Goal: Task Accomplishment & Management: Manage account settings

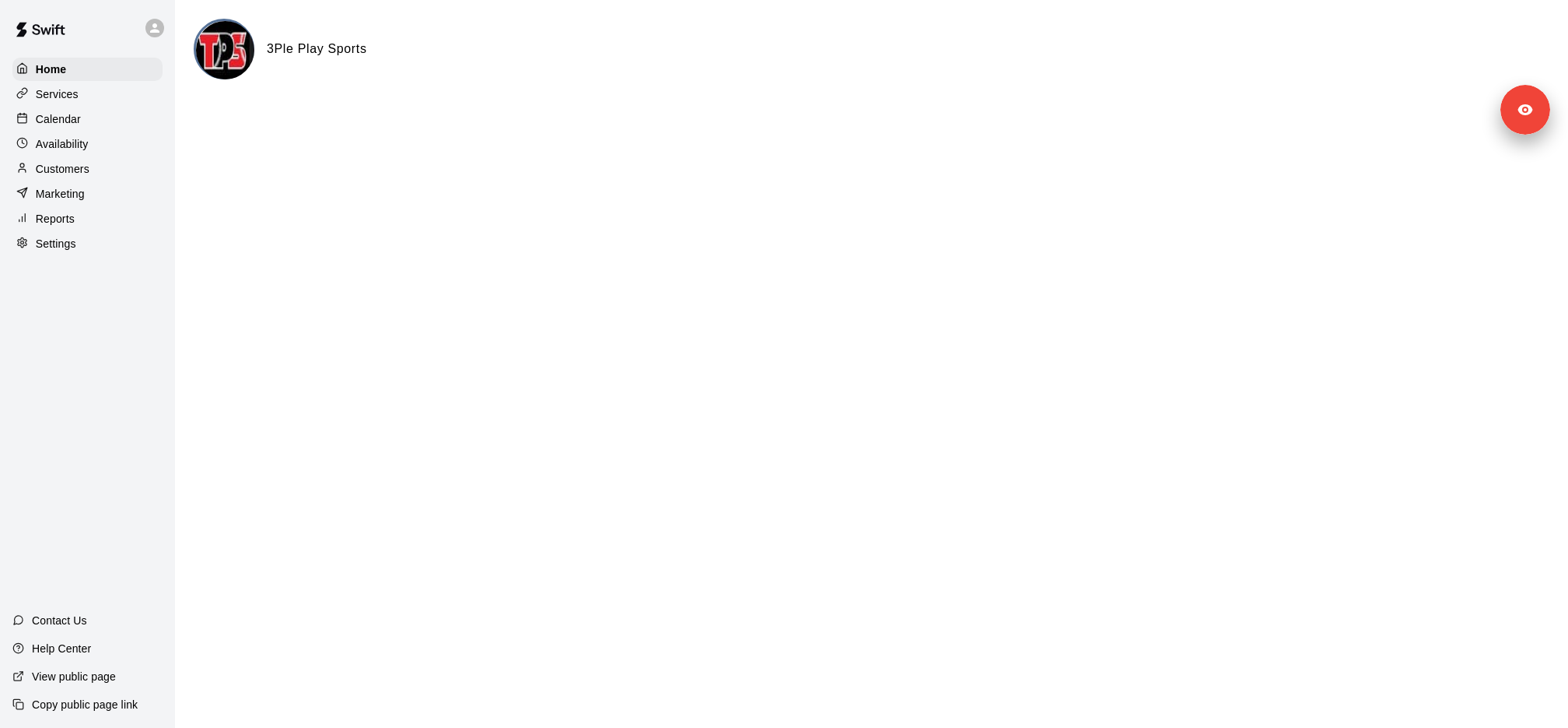
click at [145, 91] on div "Services" at bounding box center [88, 94] width 150 height 23
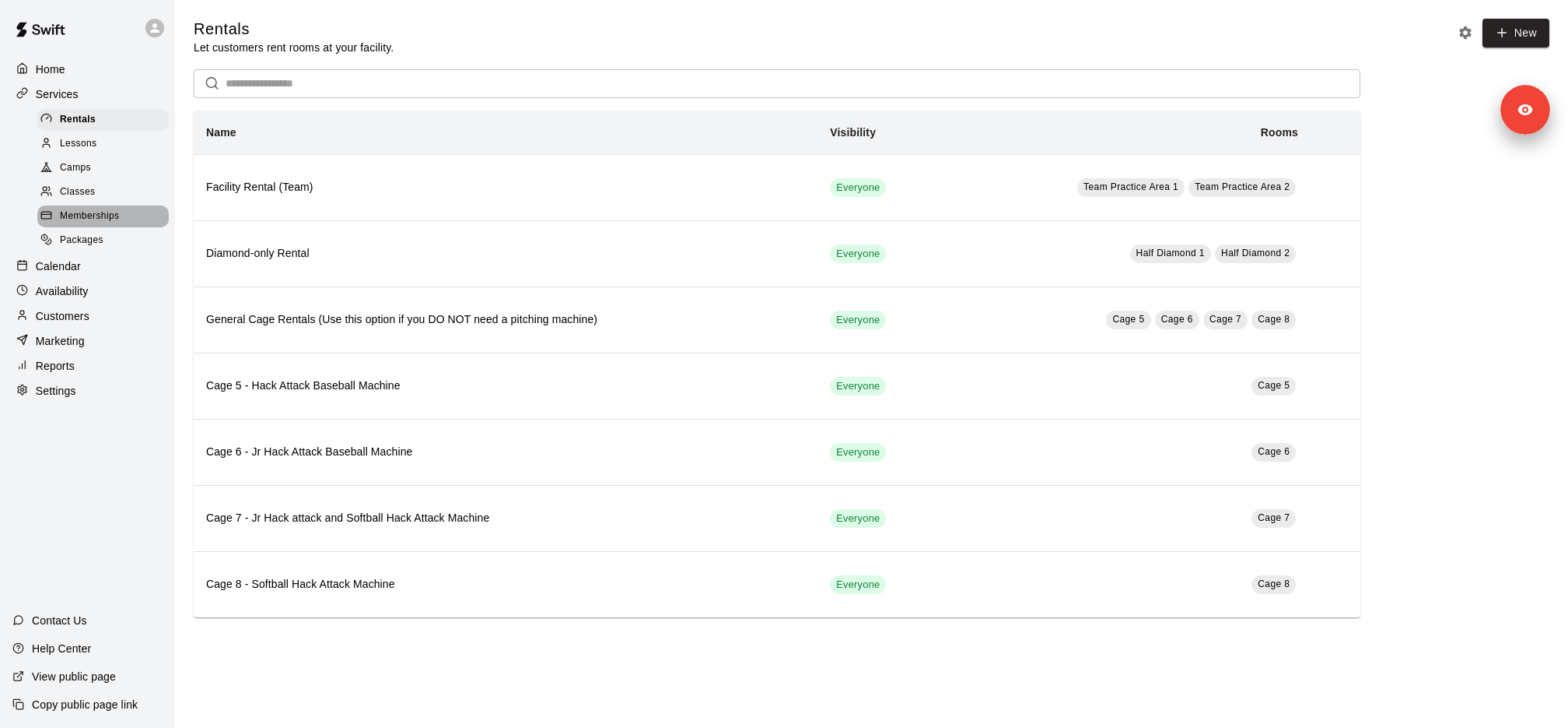
click at [116, 207] on div "Memberships" at bounding box center [103, 217] width 131 height 22
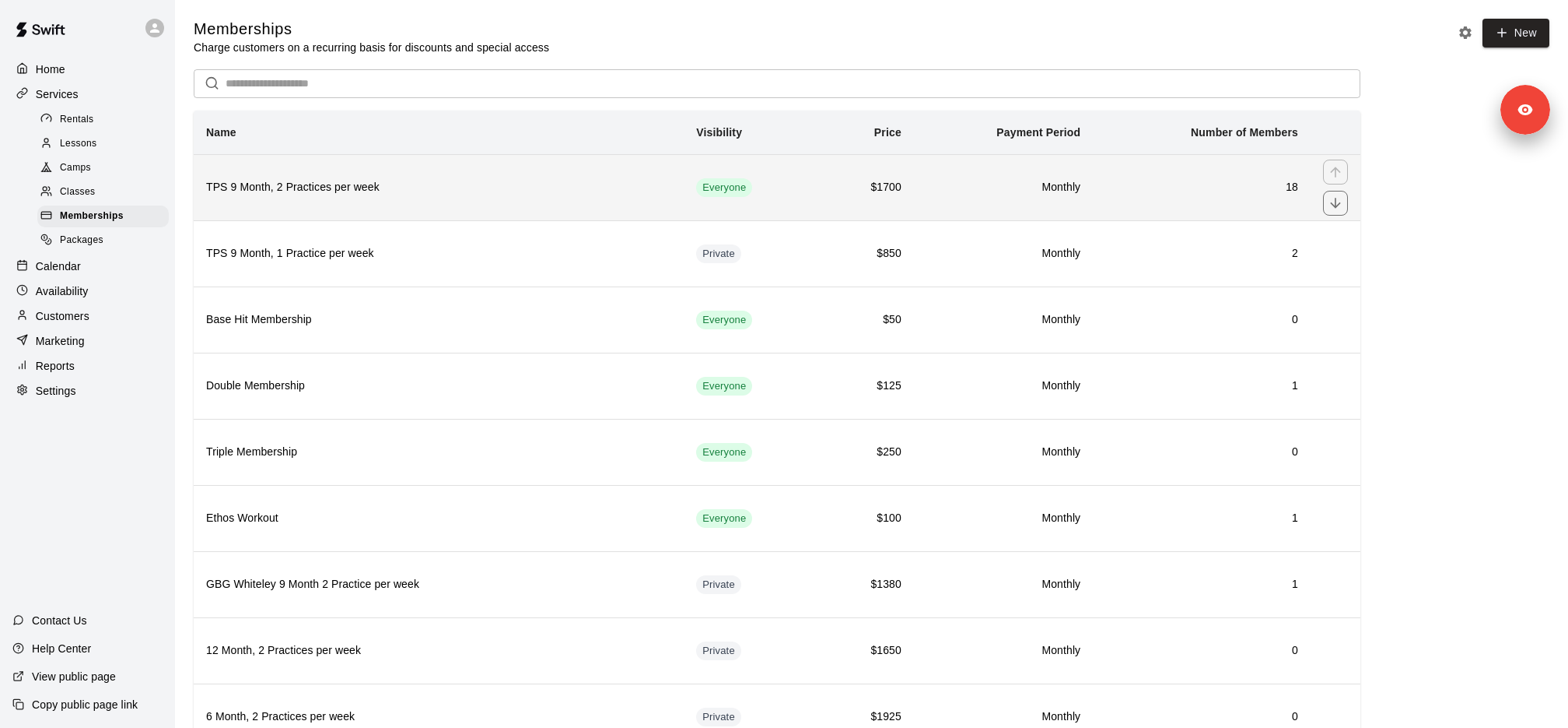
click at [304, 182] on h6 "TPS 9 Month, 2 Practices per week" at bounding box center [439, 187] width 465 height 17
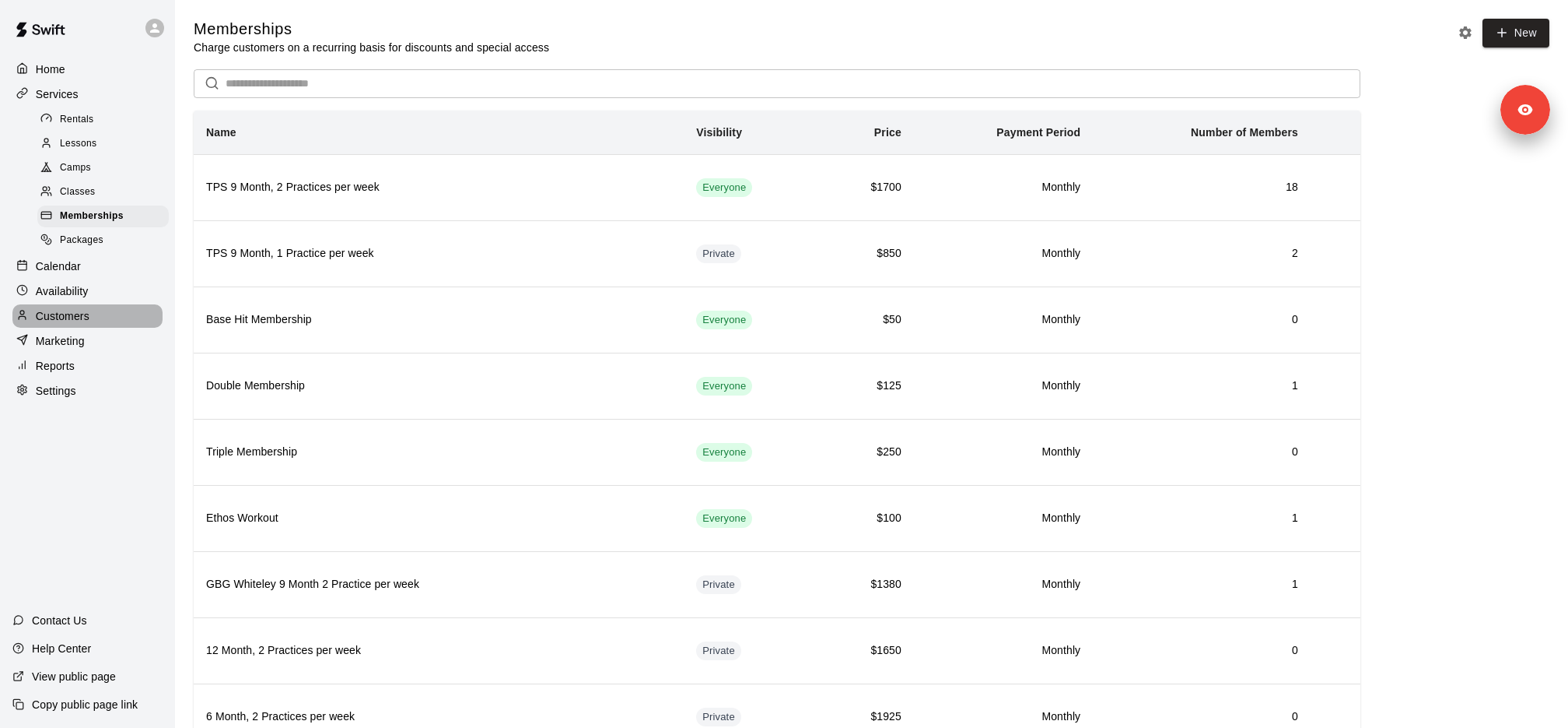
click at [89, 318] on p "Customers" at bounding box center [62, 316] width 53 height 16
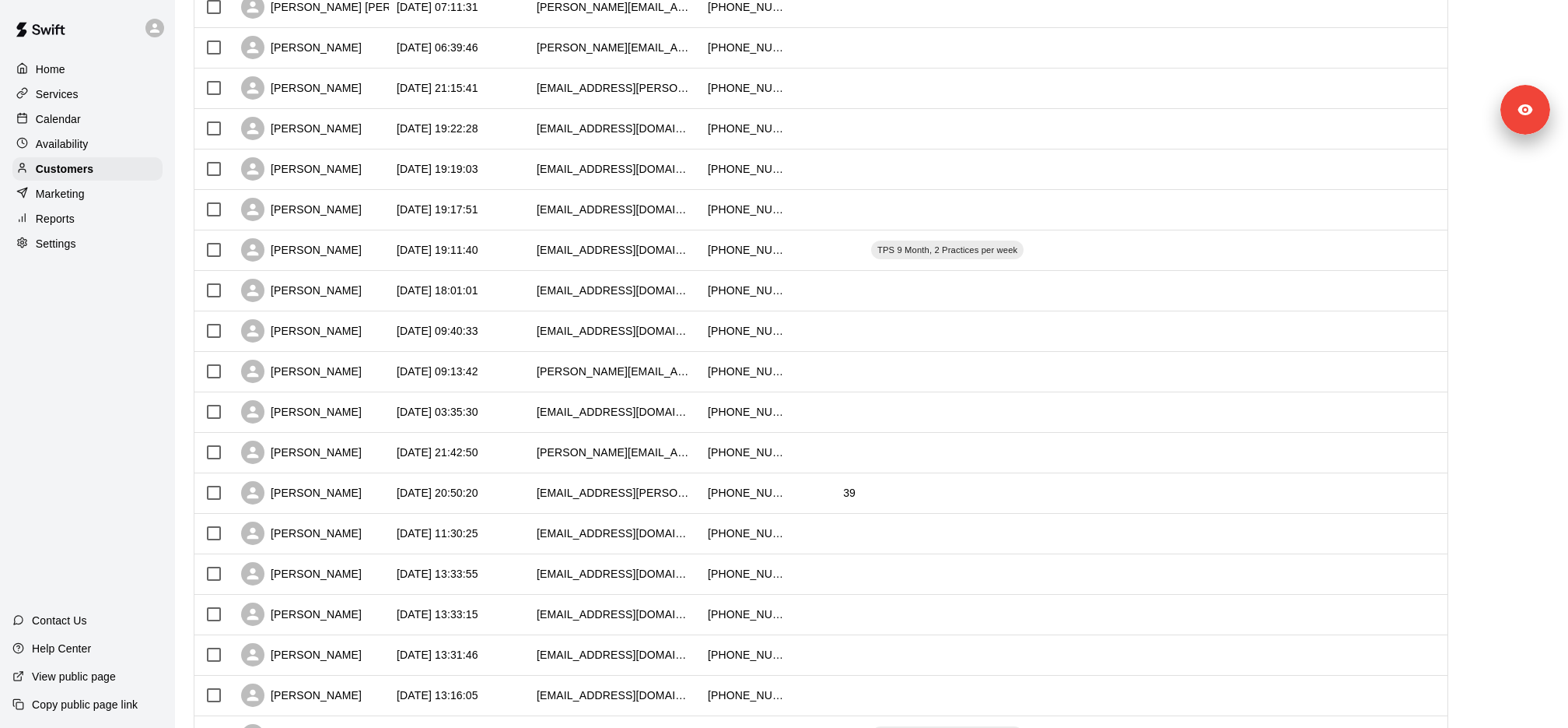
scroll to position [615, 0]
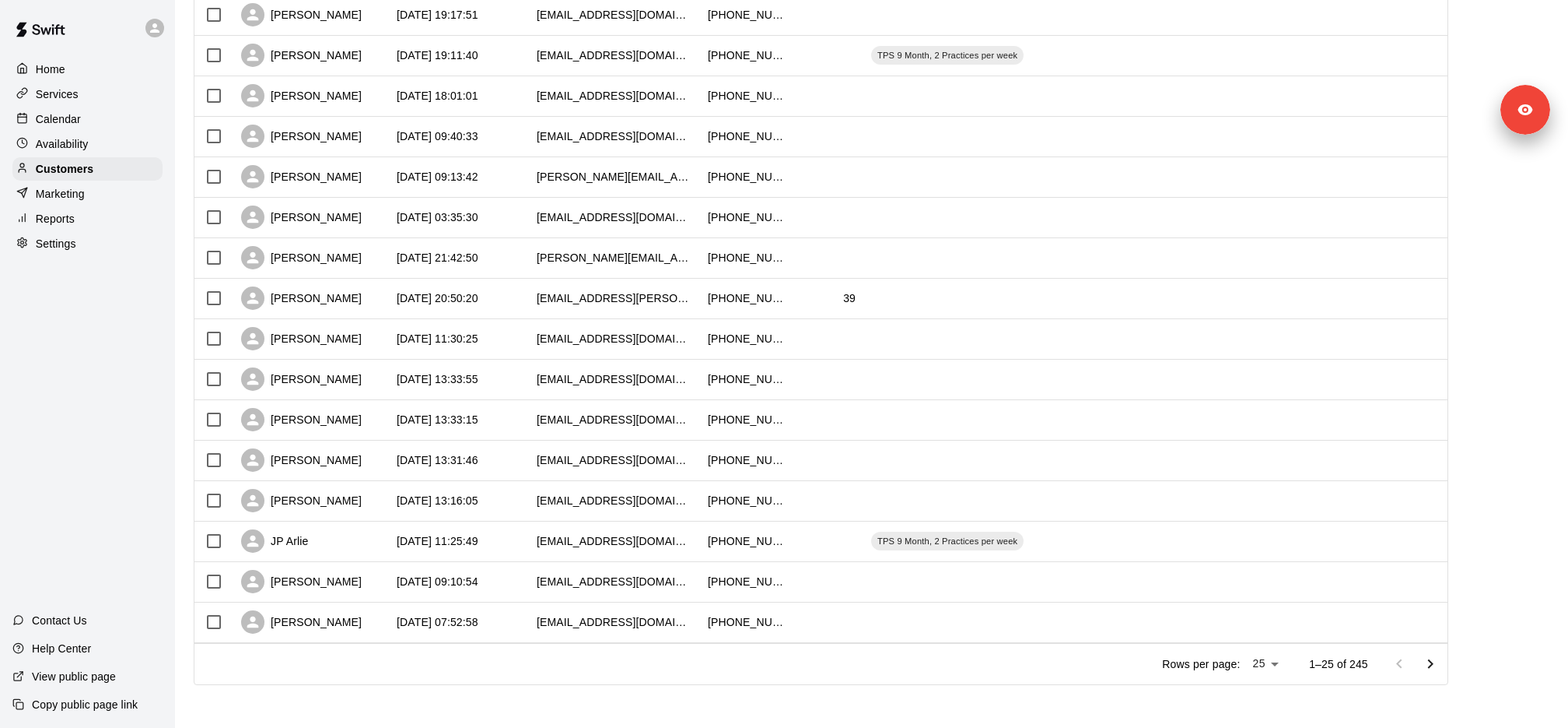
click at [57, 91] on p "Services" at bounding box center [57, 94] width 43 height 16
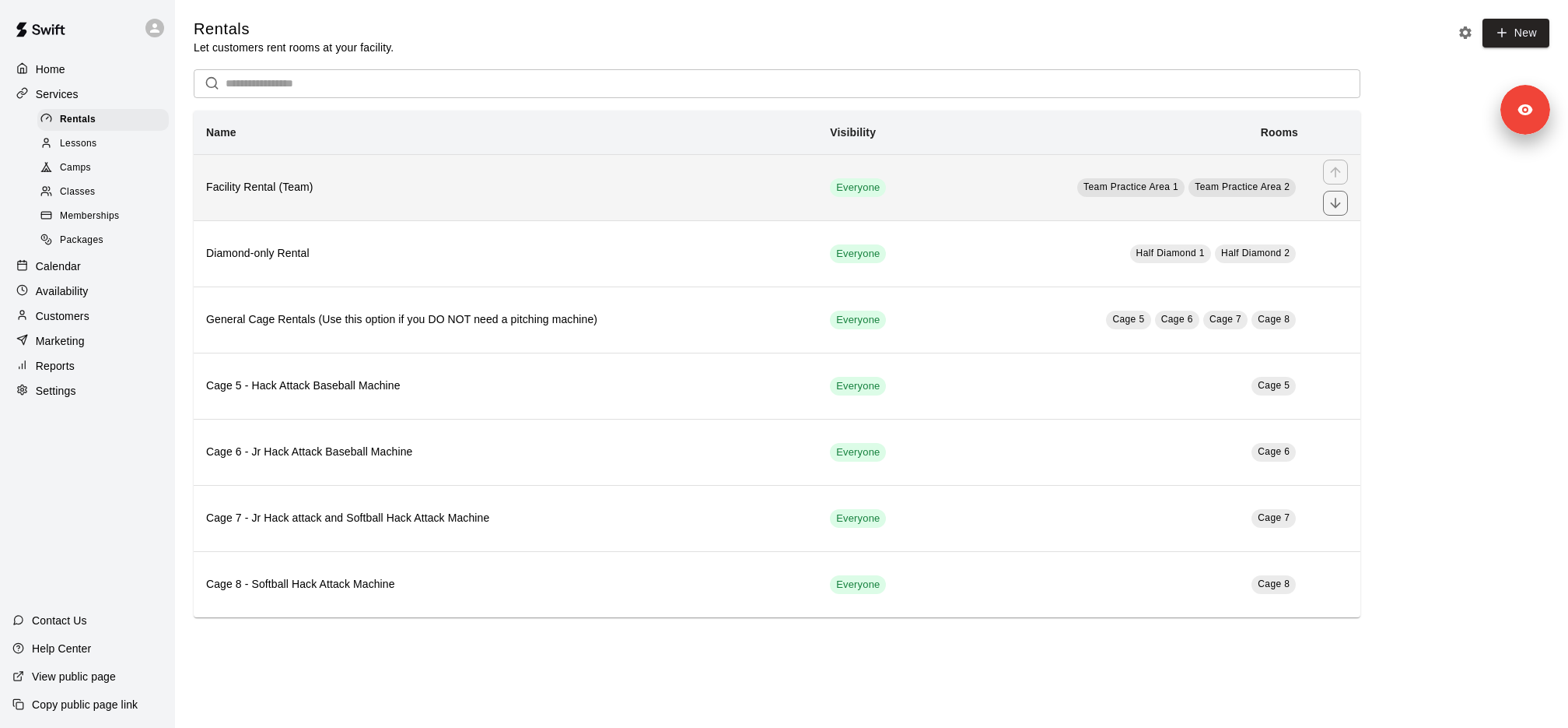
click at [482, 186] on h6 "Facility Rental (Team)" at bounding box center [506, 187] width 599 height 17
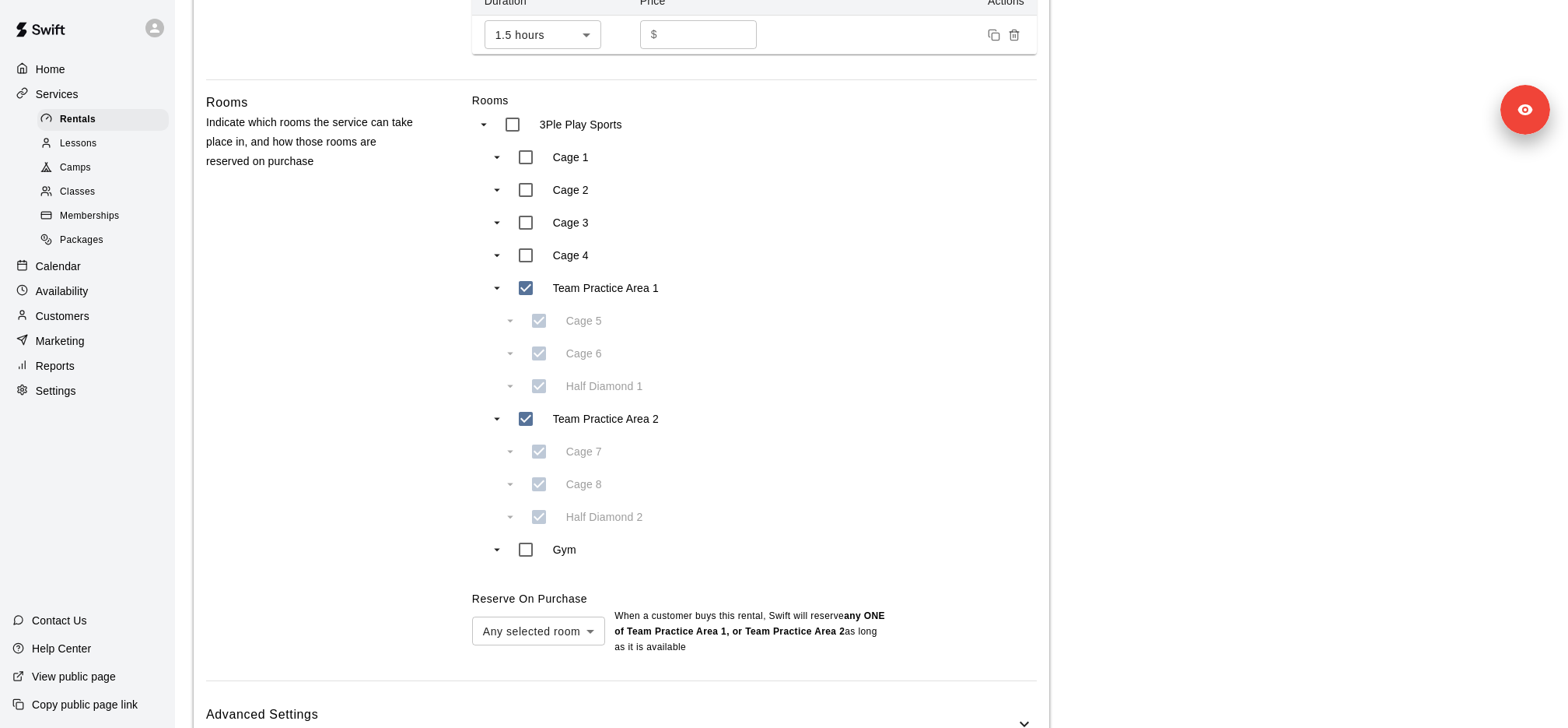
scroll to position [621, 0]
click at [90, 397] on div "Settings" at bounding box center [88, 390] width 150 height 23
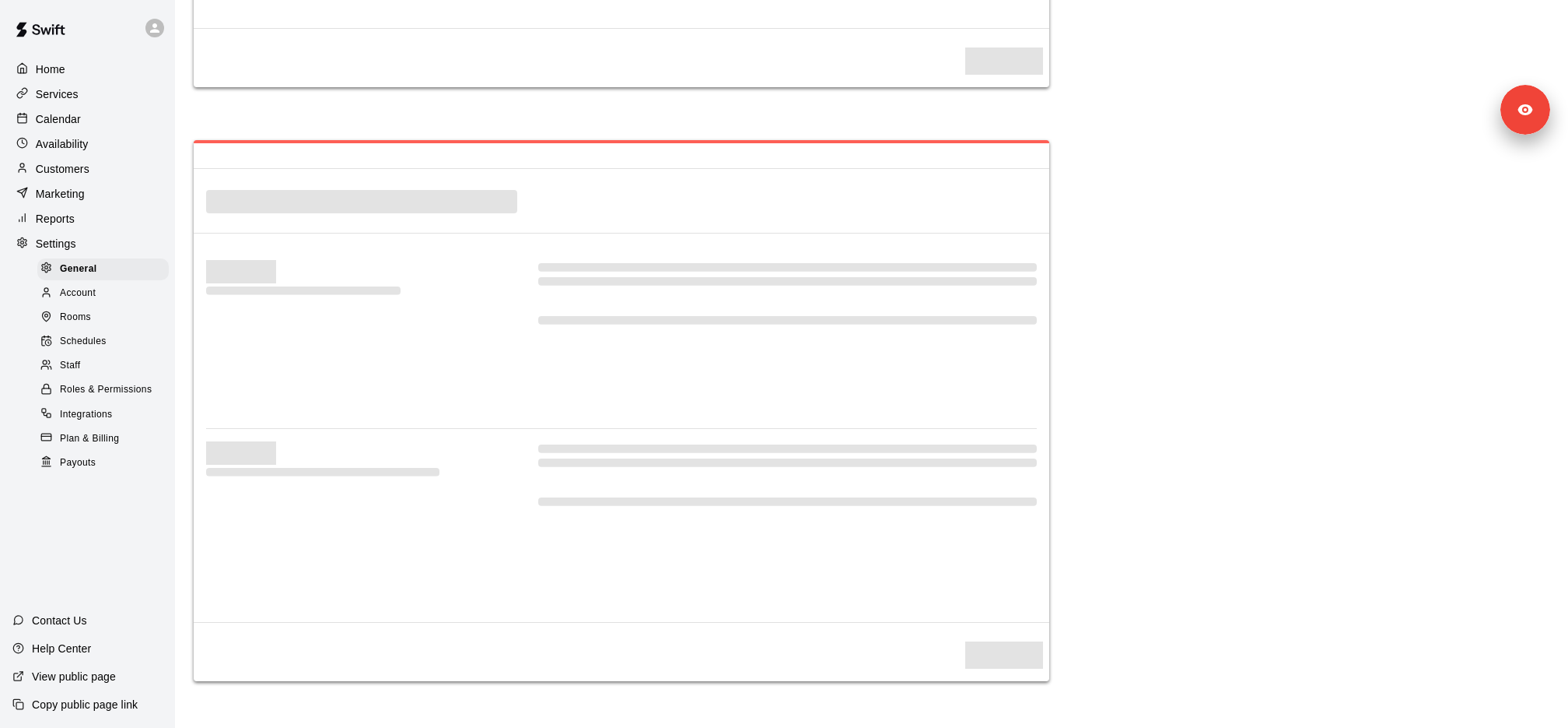
select select "**"
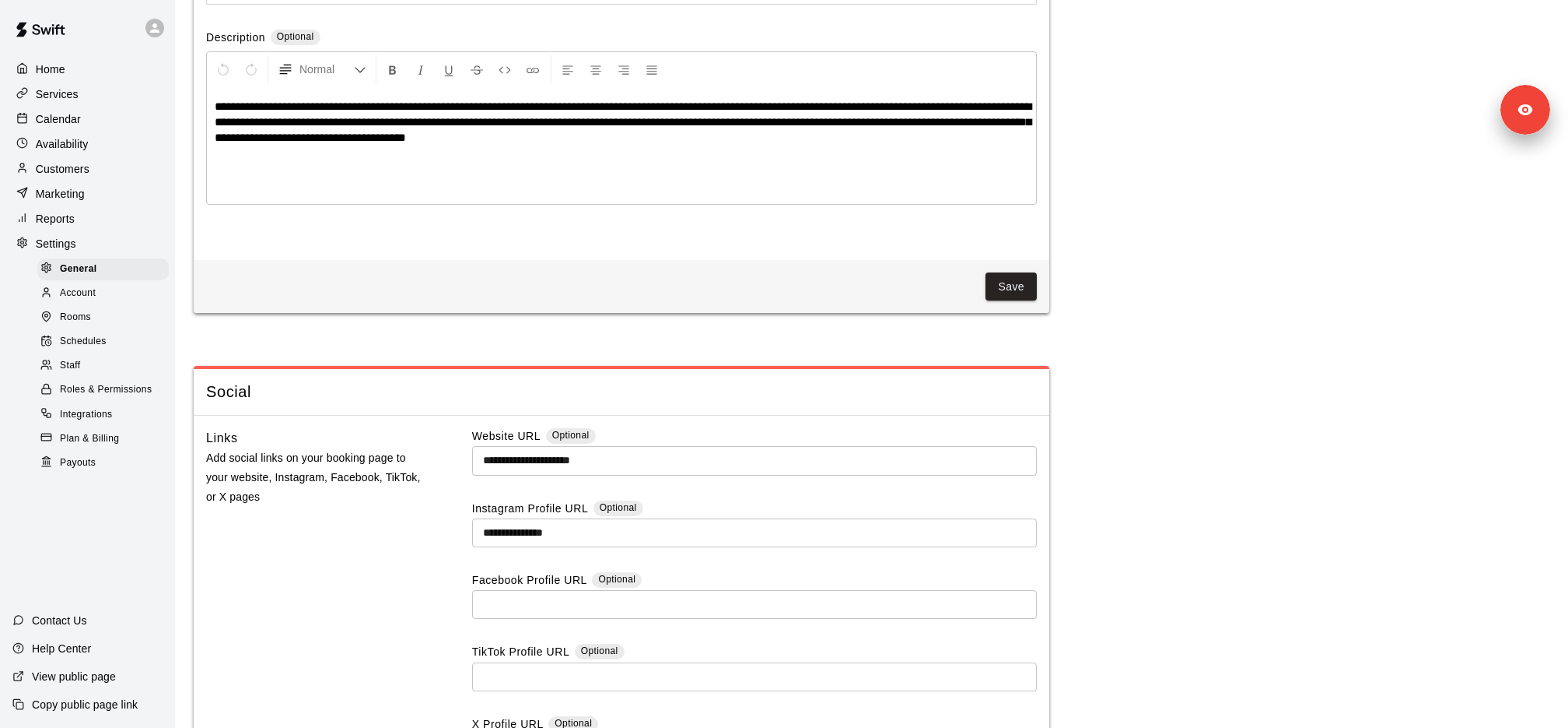
scroll to position [3705, 0]
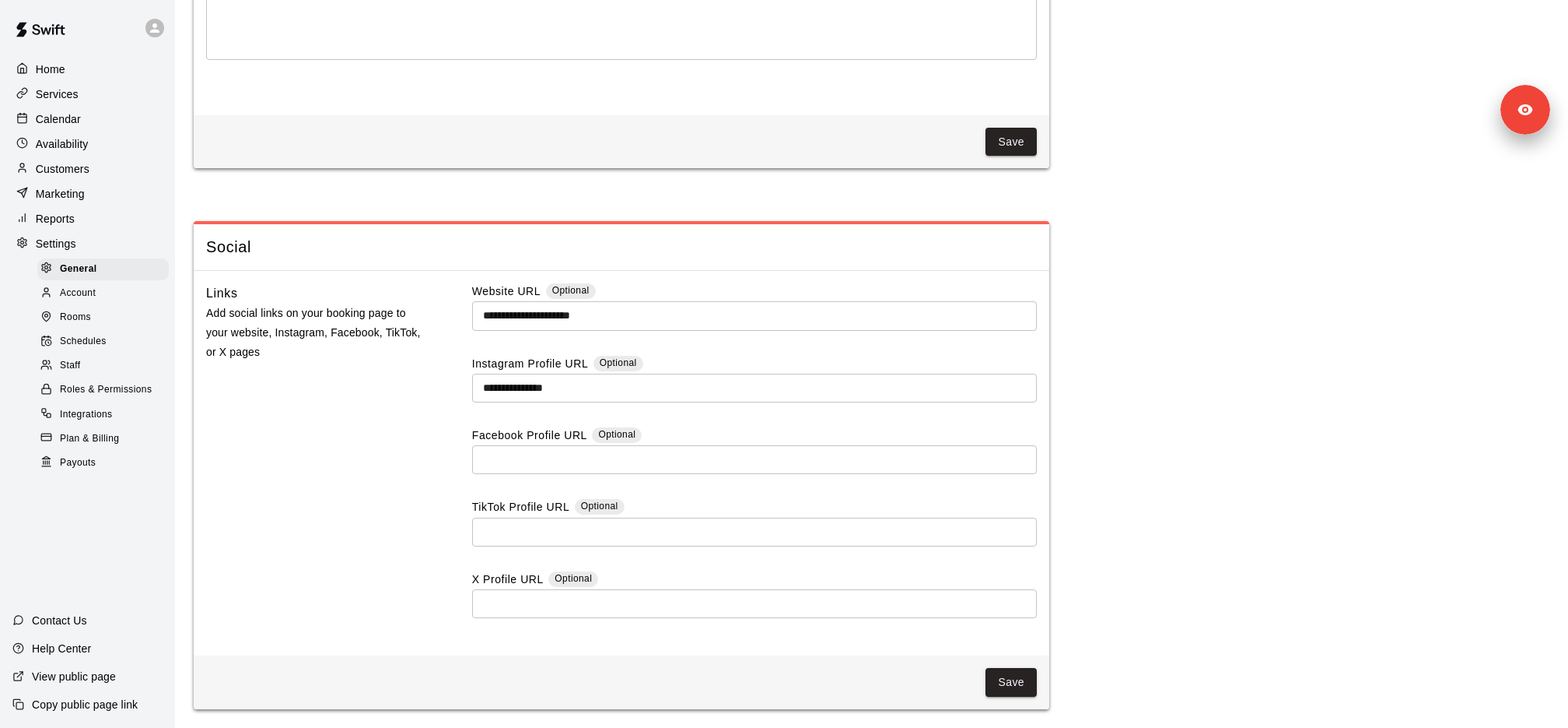
click at [102, 334] on span "Schedules" at bounding box center [83, 342] width 47 height 16
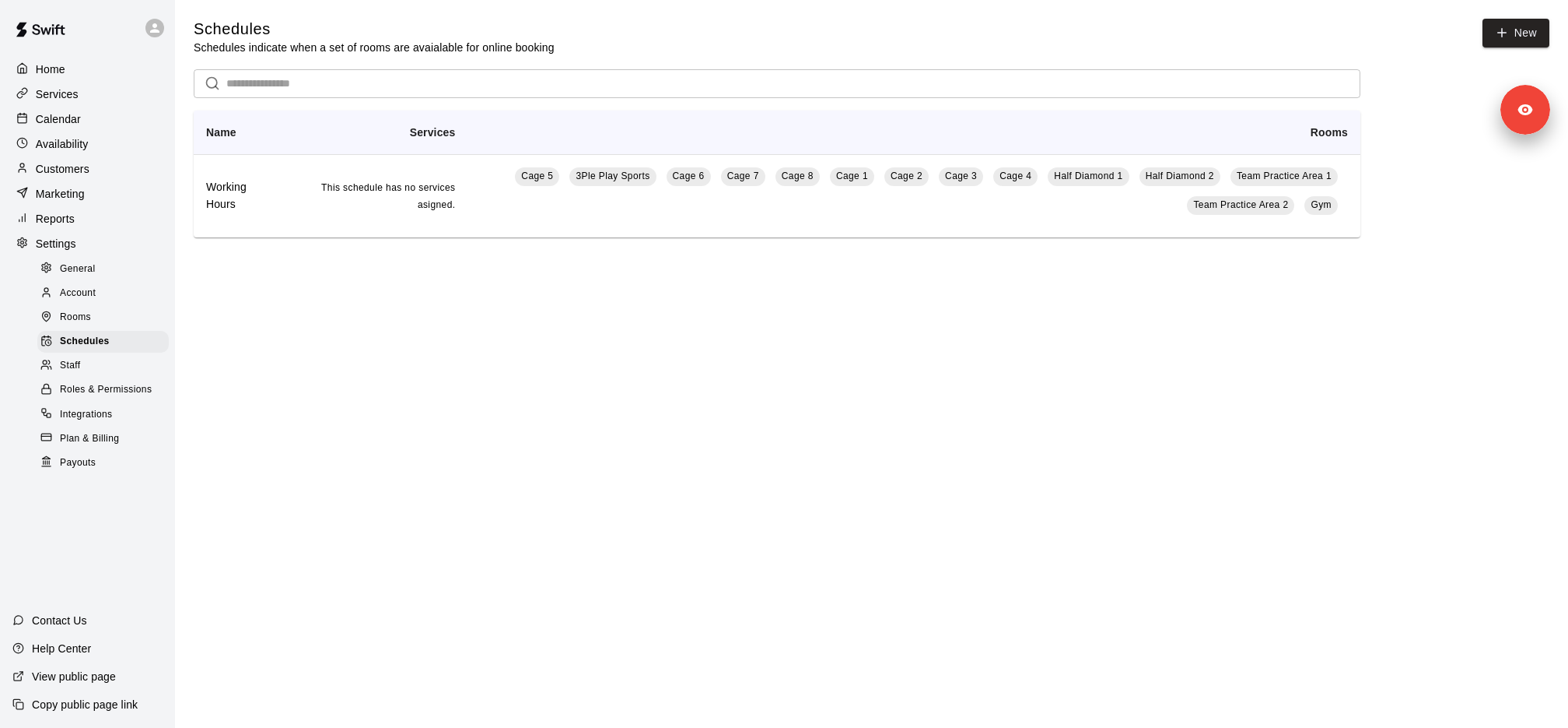
click at [85, 109] on div "Calendar" at bounding box center [88, 118] width 150 height 23
click at [83, 99] on div "Services" at bounding box center [88, 94] width 150 height 23
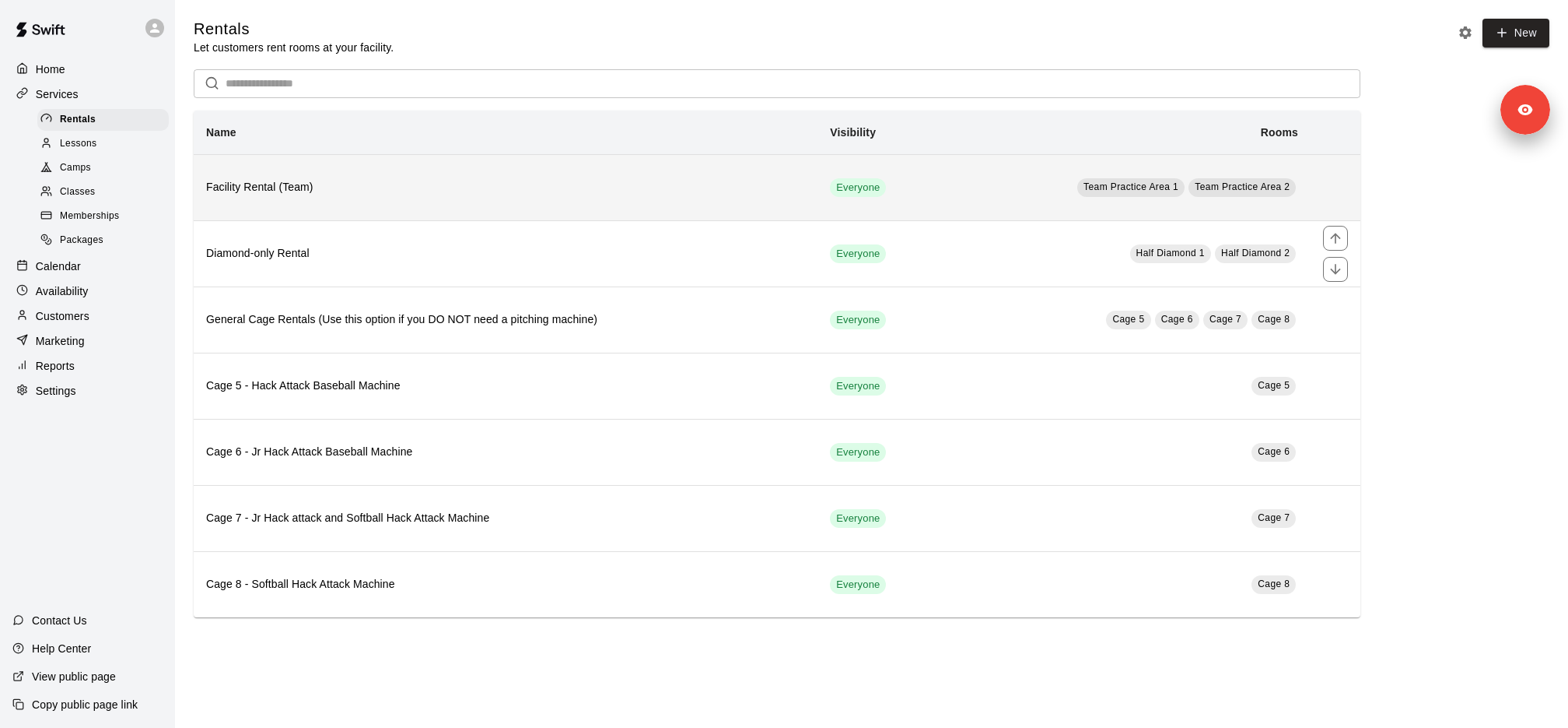
click at [277, 191] on h6 "Facility Rental (Team)" at bounding box center [506, 187] width 599 height 17
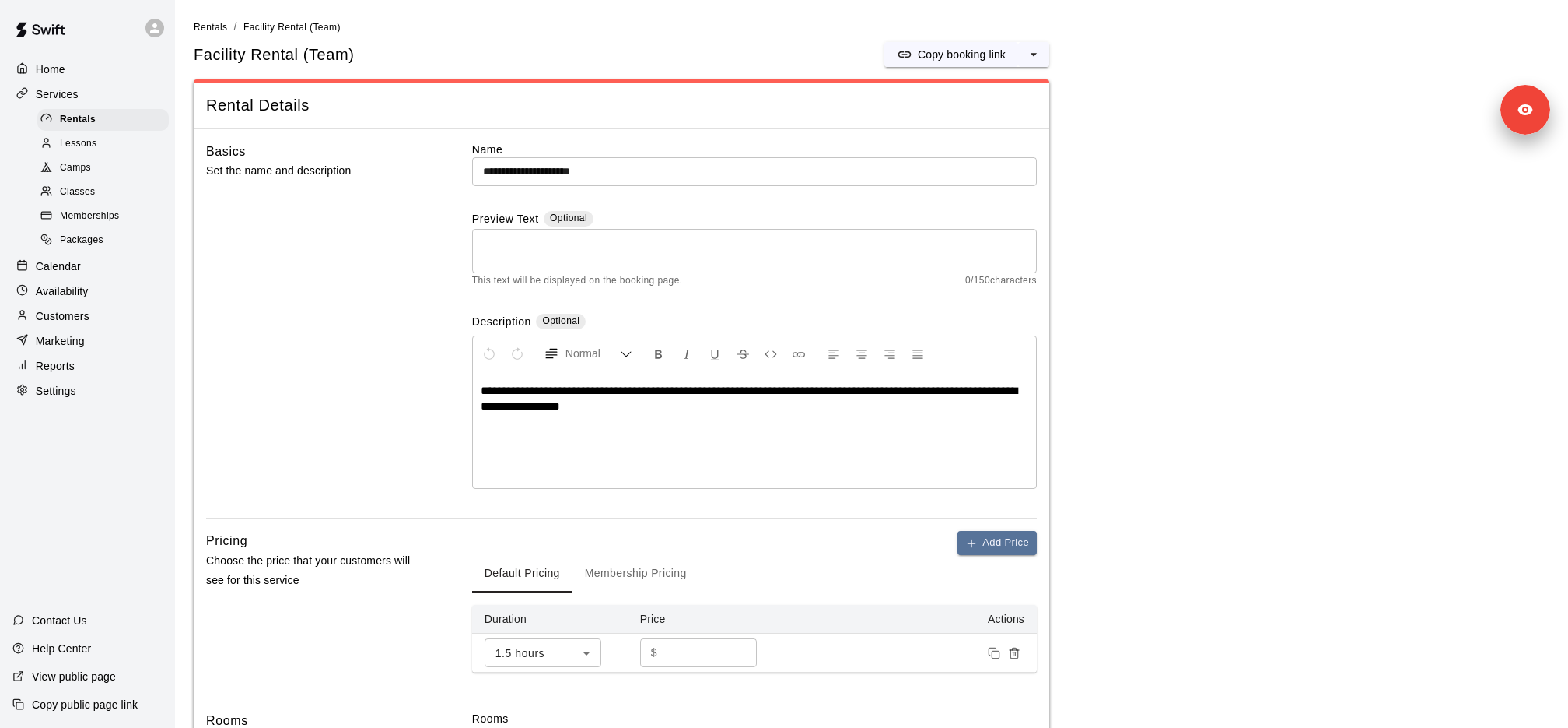
click at [317, 52] on h5 "Facility Rental (Team)" at bounding box center [273, 54] width 161 height 21
copy div "Facility Rental (Team) Copy booking link"
click at [86, 397] on div "Settings" at bounding box center [88, 390] width 150 height 23
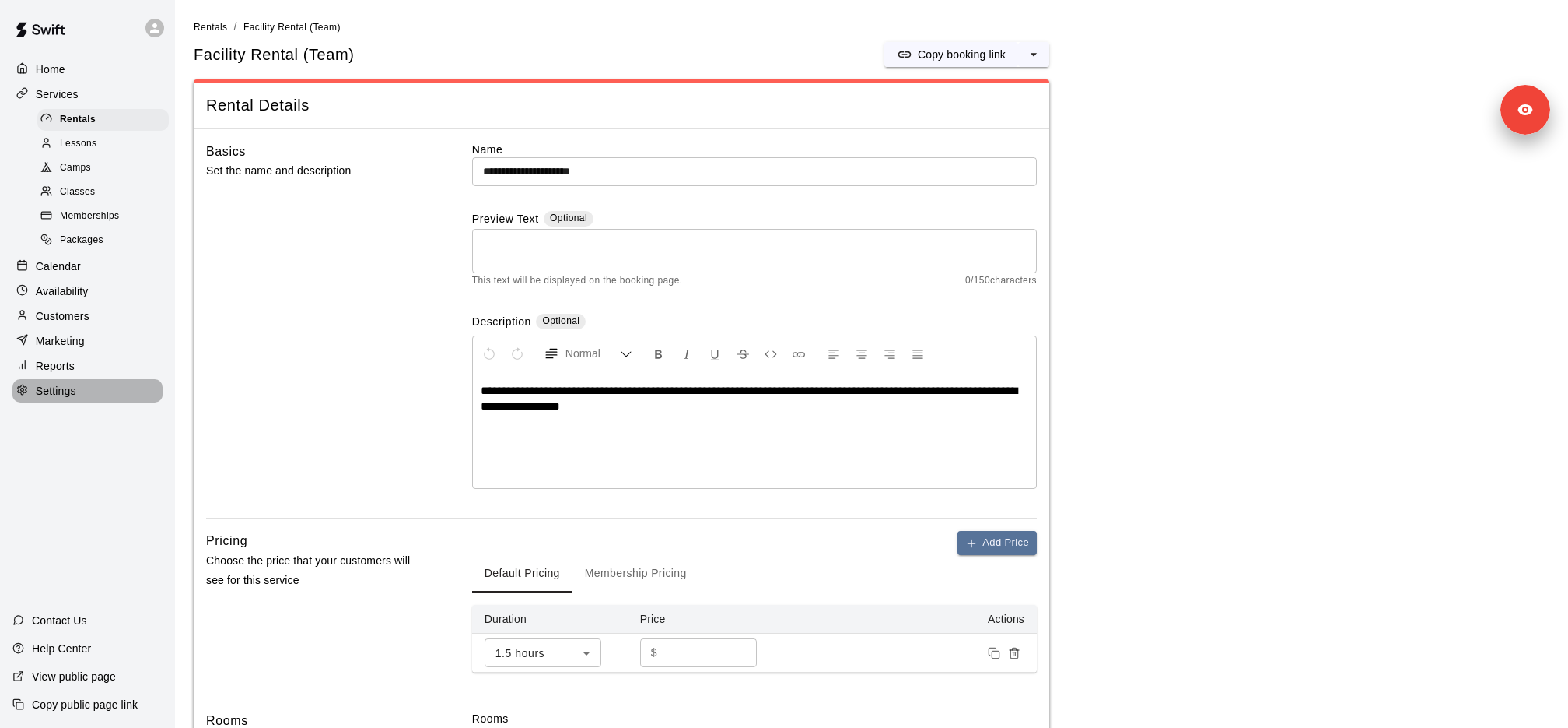
scroll to position [2975, 0]
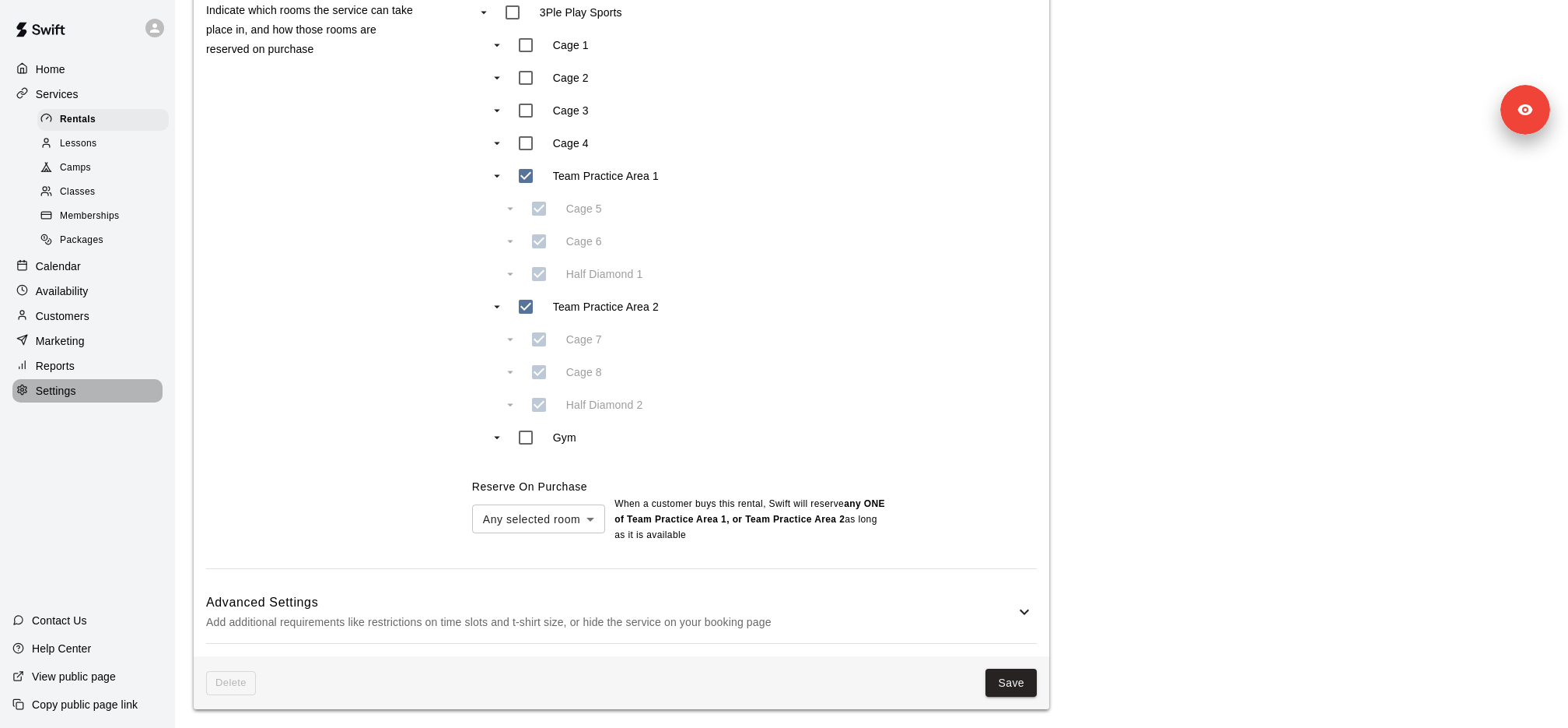
select select "**"
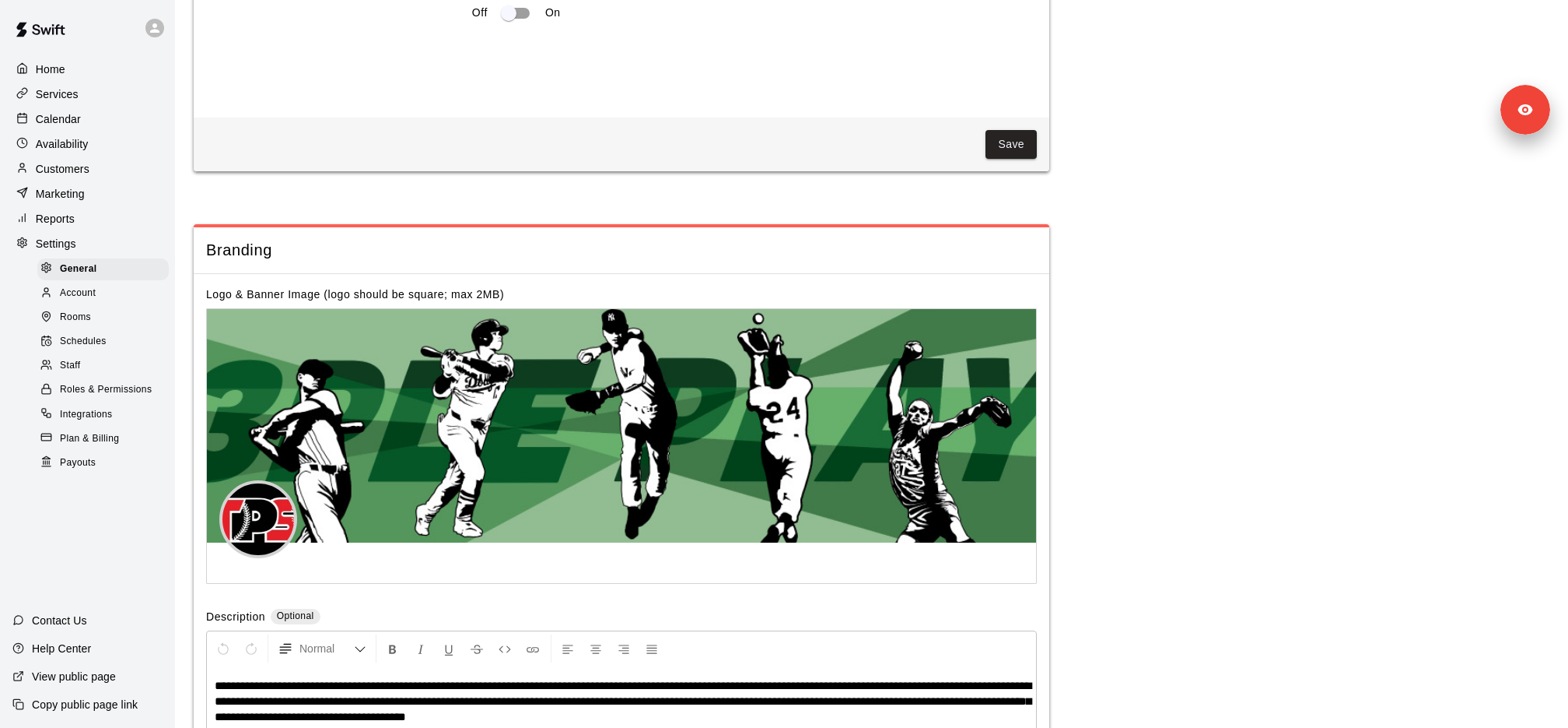
click at [111, 344] on div "Schedules" at bounding box center [103, 342] width 131 height 22
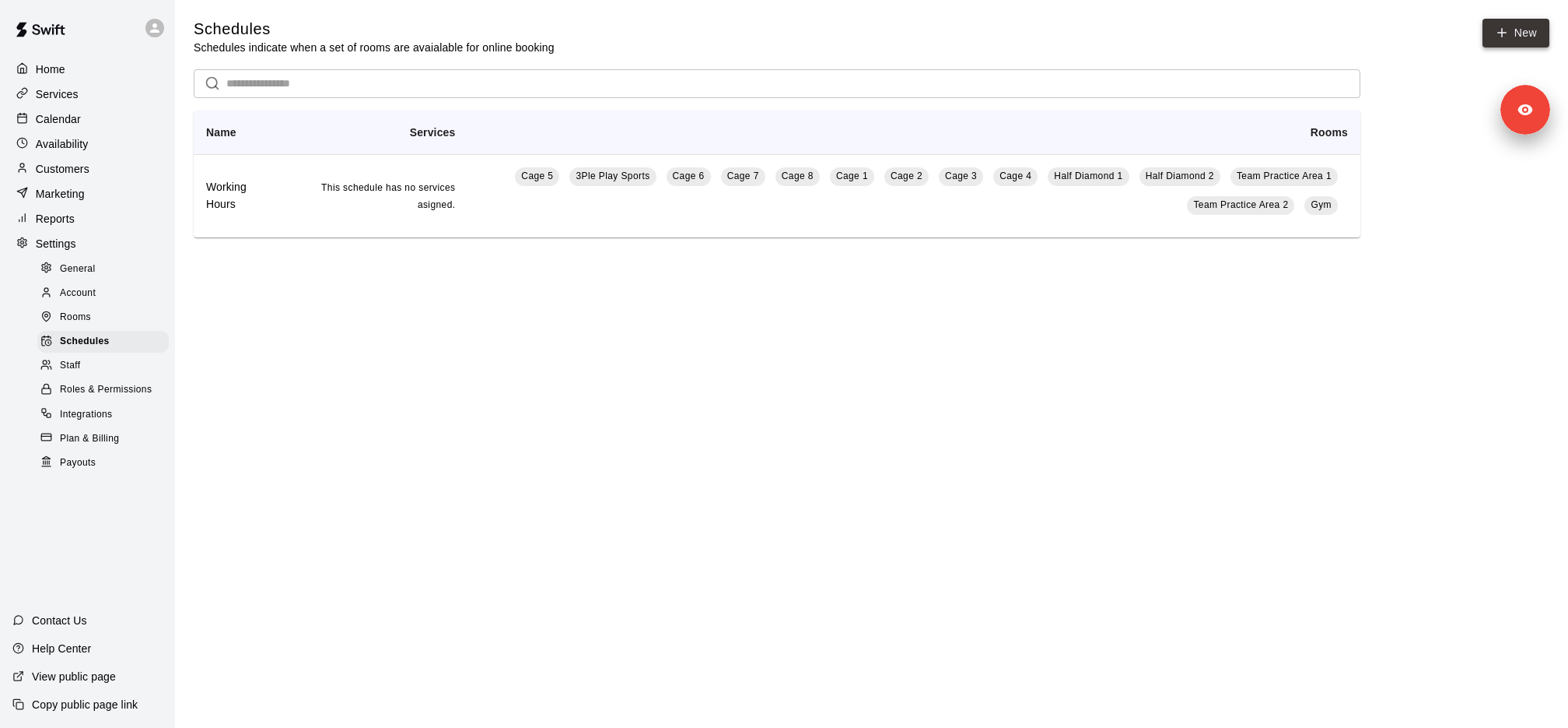
click at [1523, 39] on link "New" at bounding box center [1516, 32] width 67 height 28
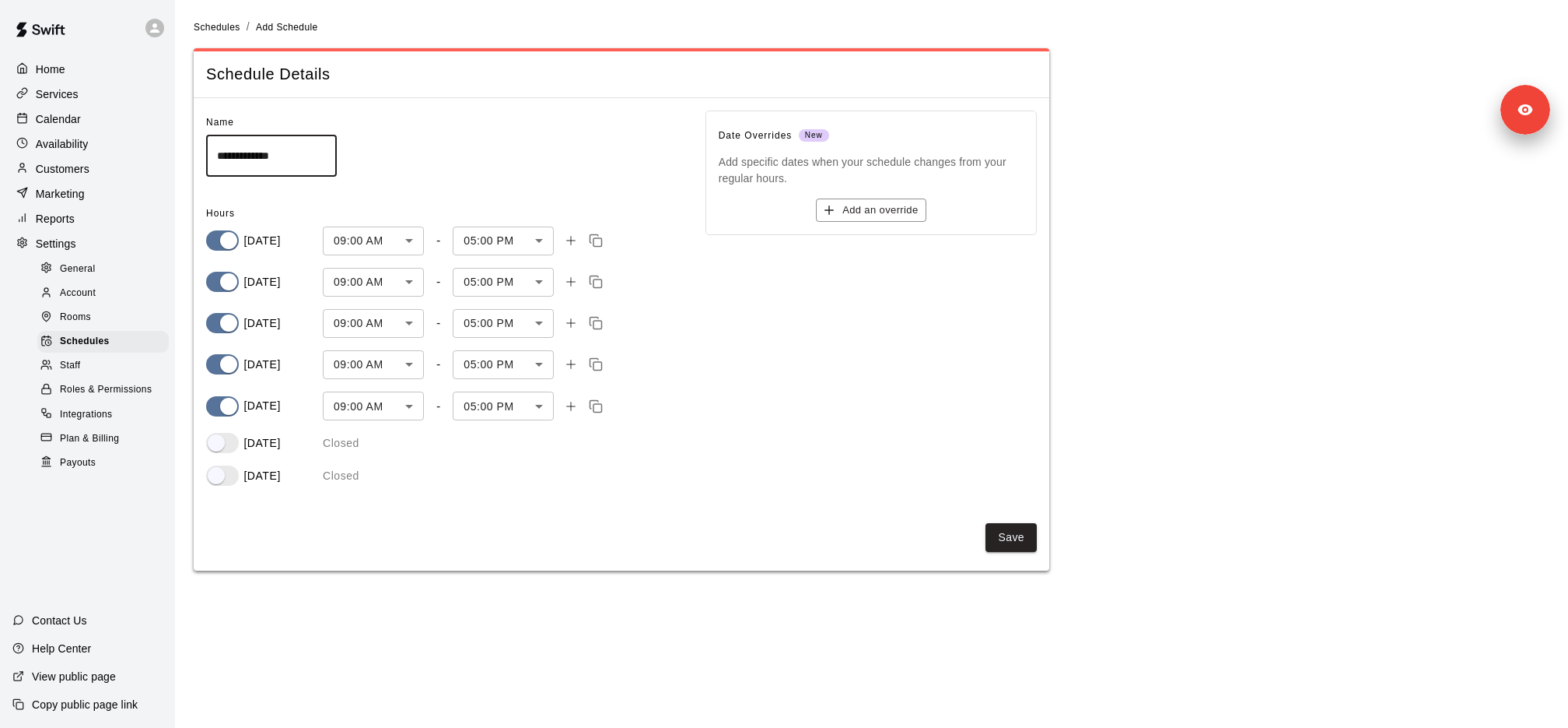
click at [408, 237] on body "**********" at bounding box center [784, 295] width 1568 height 589
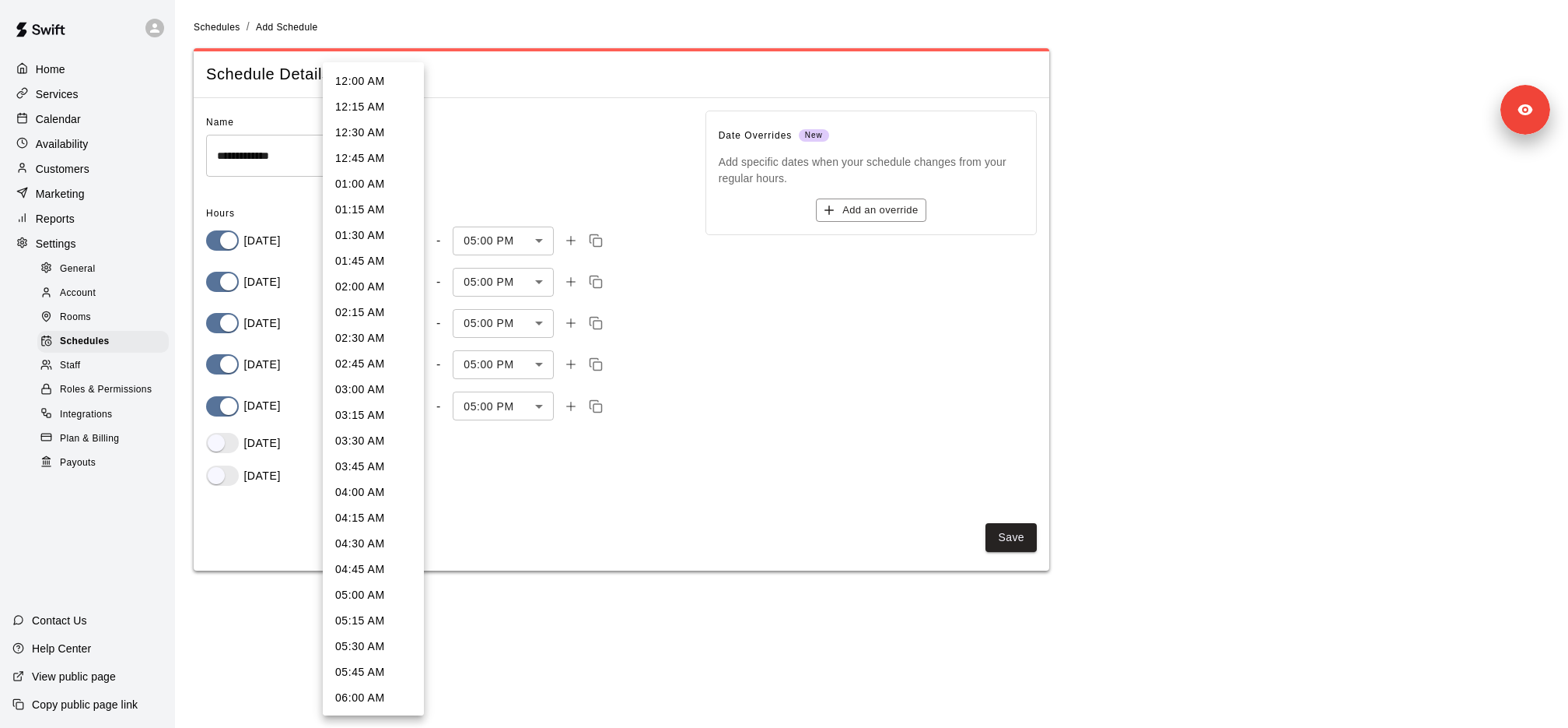
click at [532, 241] on div at bounding box center [784, 364] width 1568 height 728
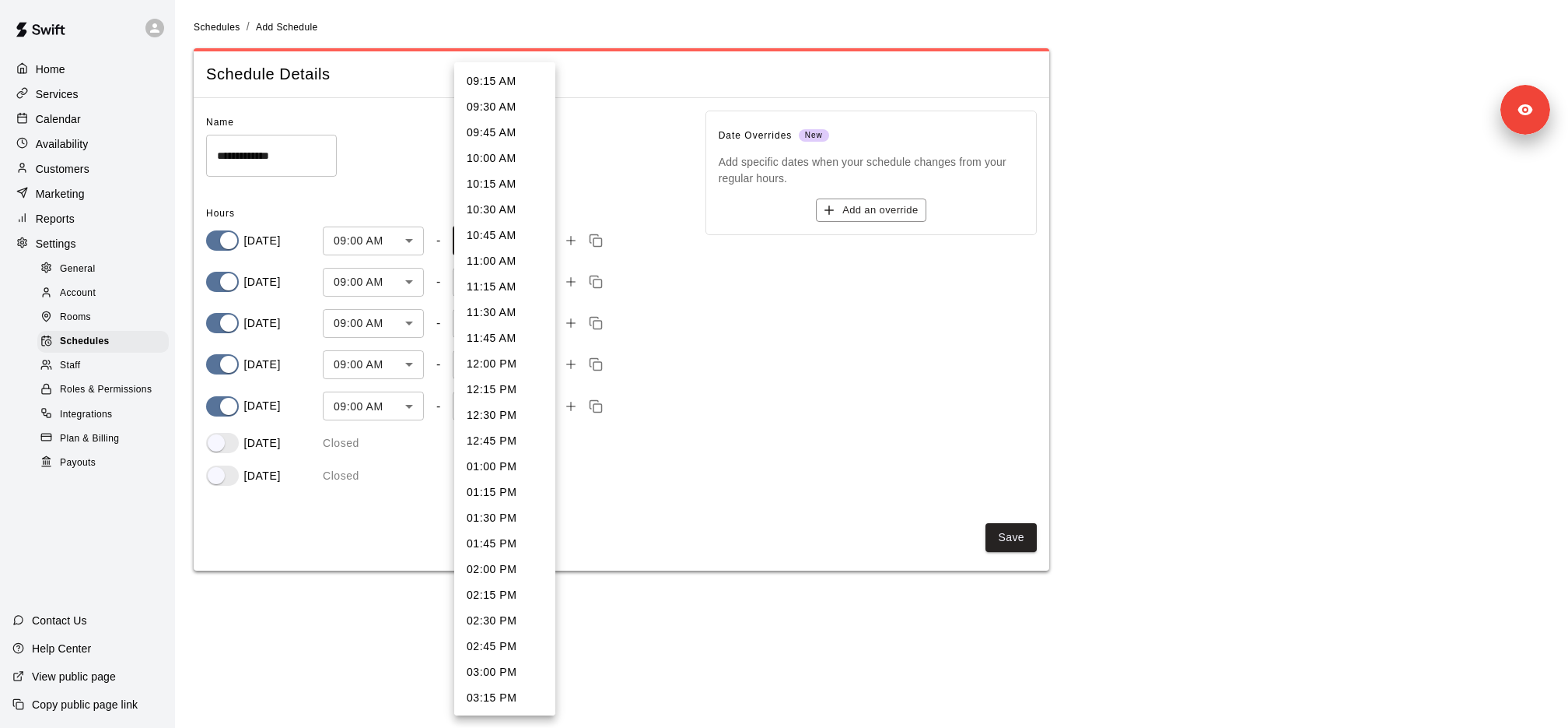
click at [528, 228] on body "**********" at bounding box center [784, 295] width 1568 height 589
click at [958, 345] on div at bounding box center [784, 364] width 1568 height 728
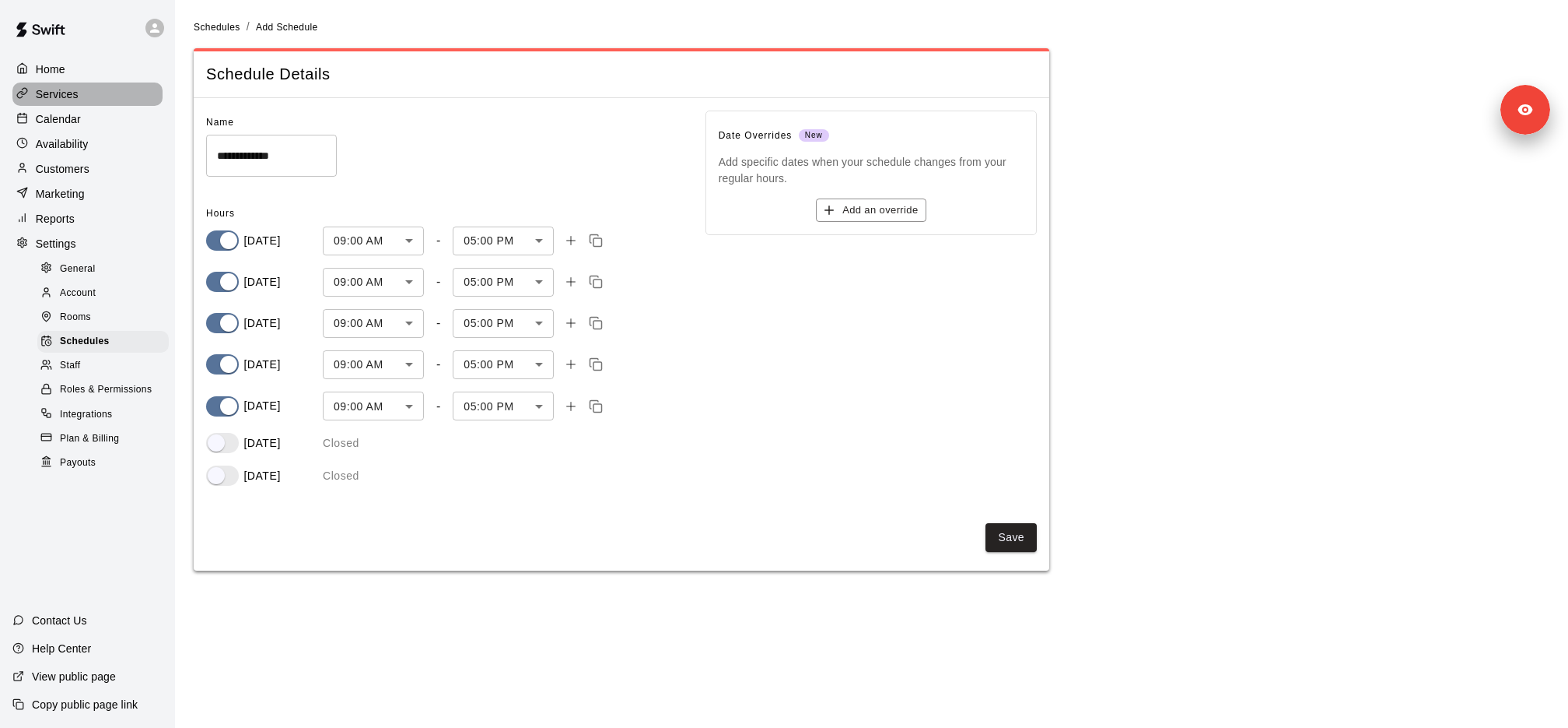
click at [96, 105] on div "Services" at bounding box center [88, 94] width 150 height 23
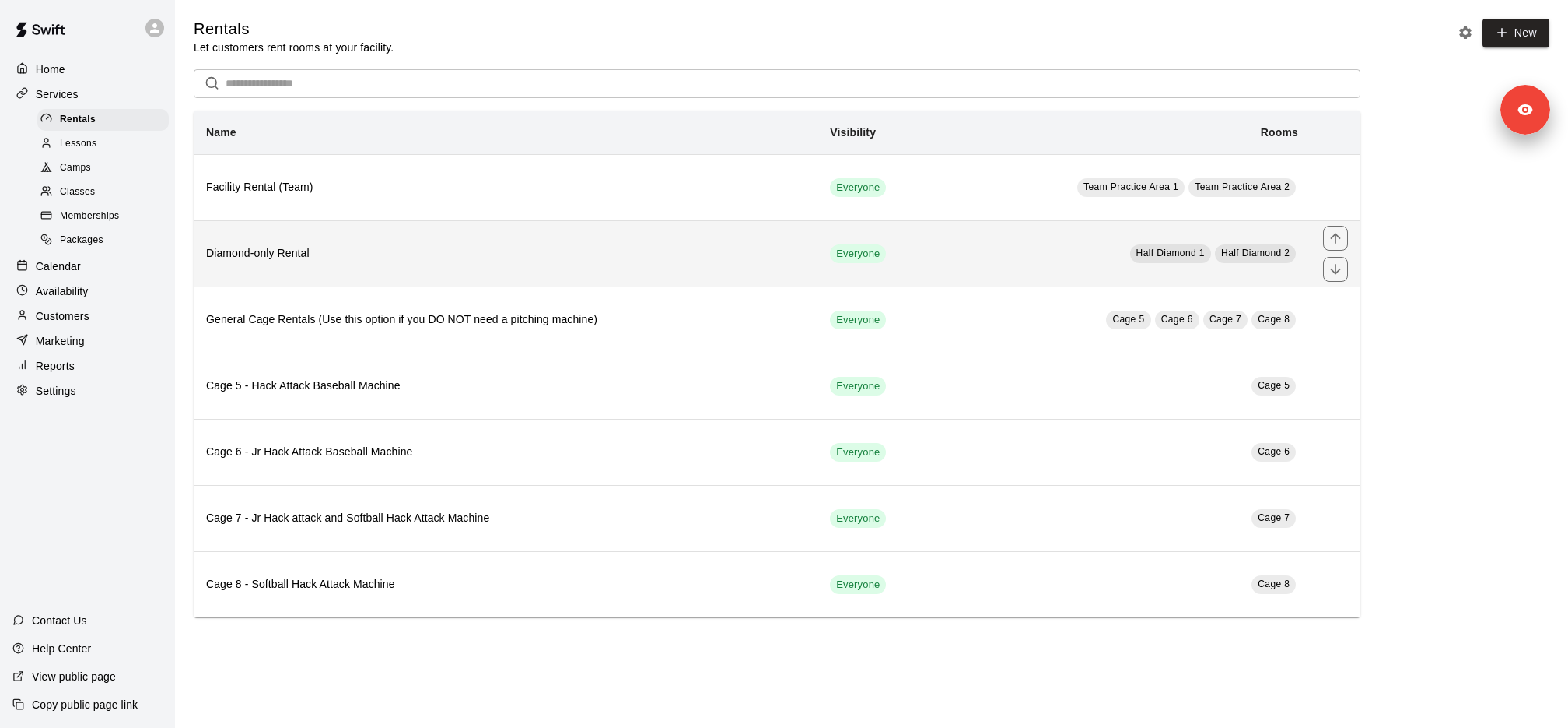
click at [389, 220] on th "Diamond-only Rental" at bounding box center [506, 253] width 624 height 66
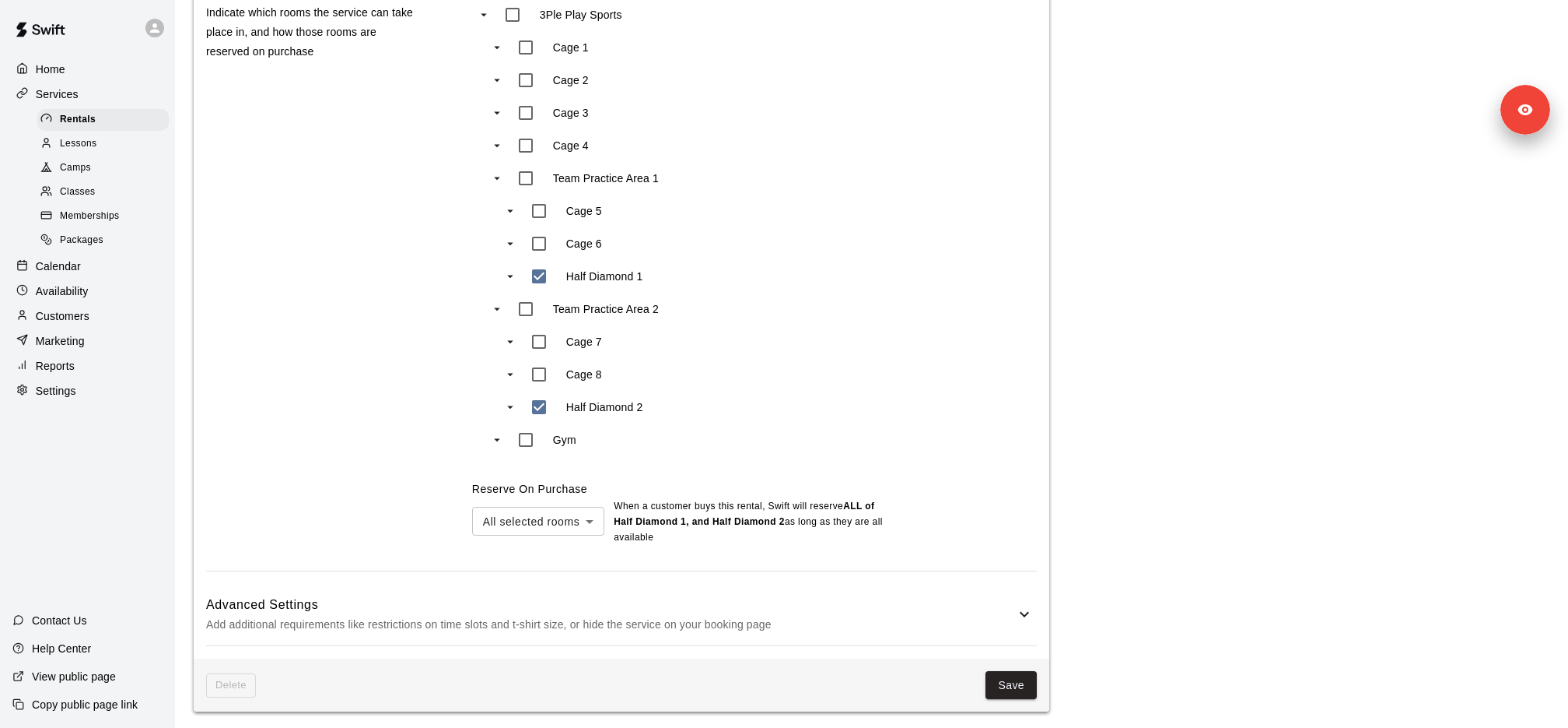
click at [362, 600] on h6 "Advanced Settings" at bounding box center [611, 605] width 809 height 20
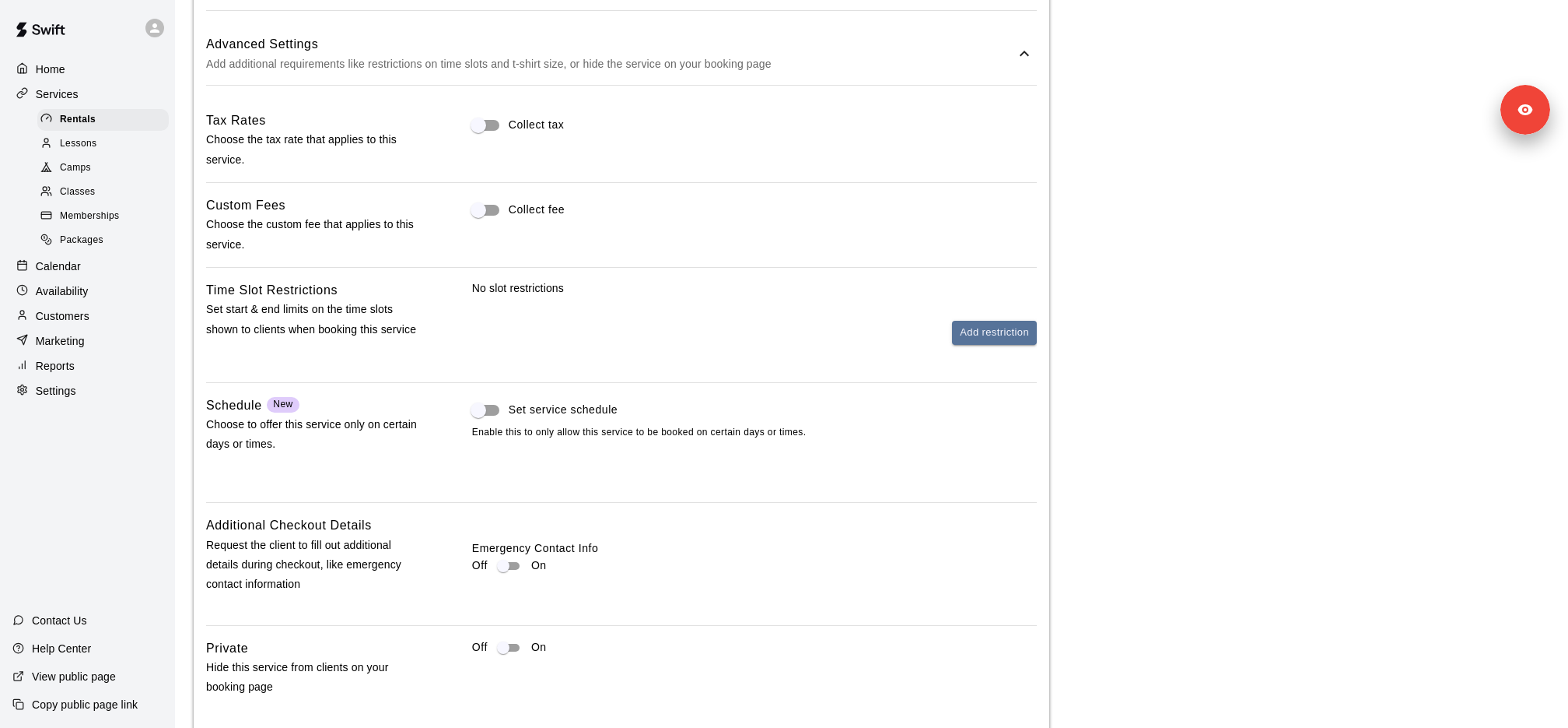
scroll to position [1362, 0]
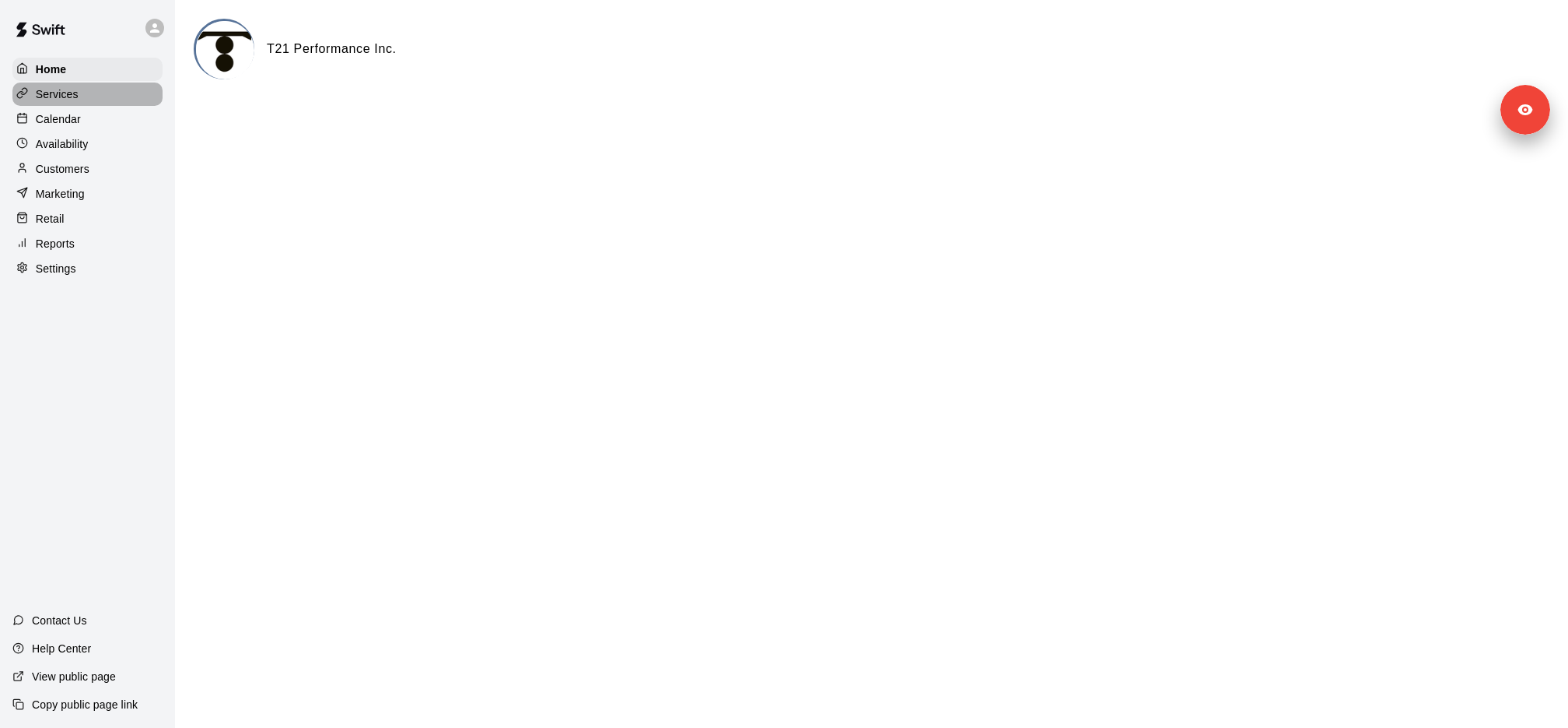
click at [140, 95] on div "Services" at bounding box center [88, 94] width 150 height 23
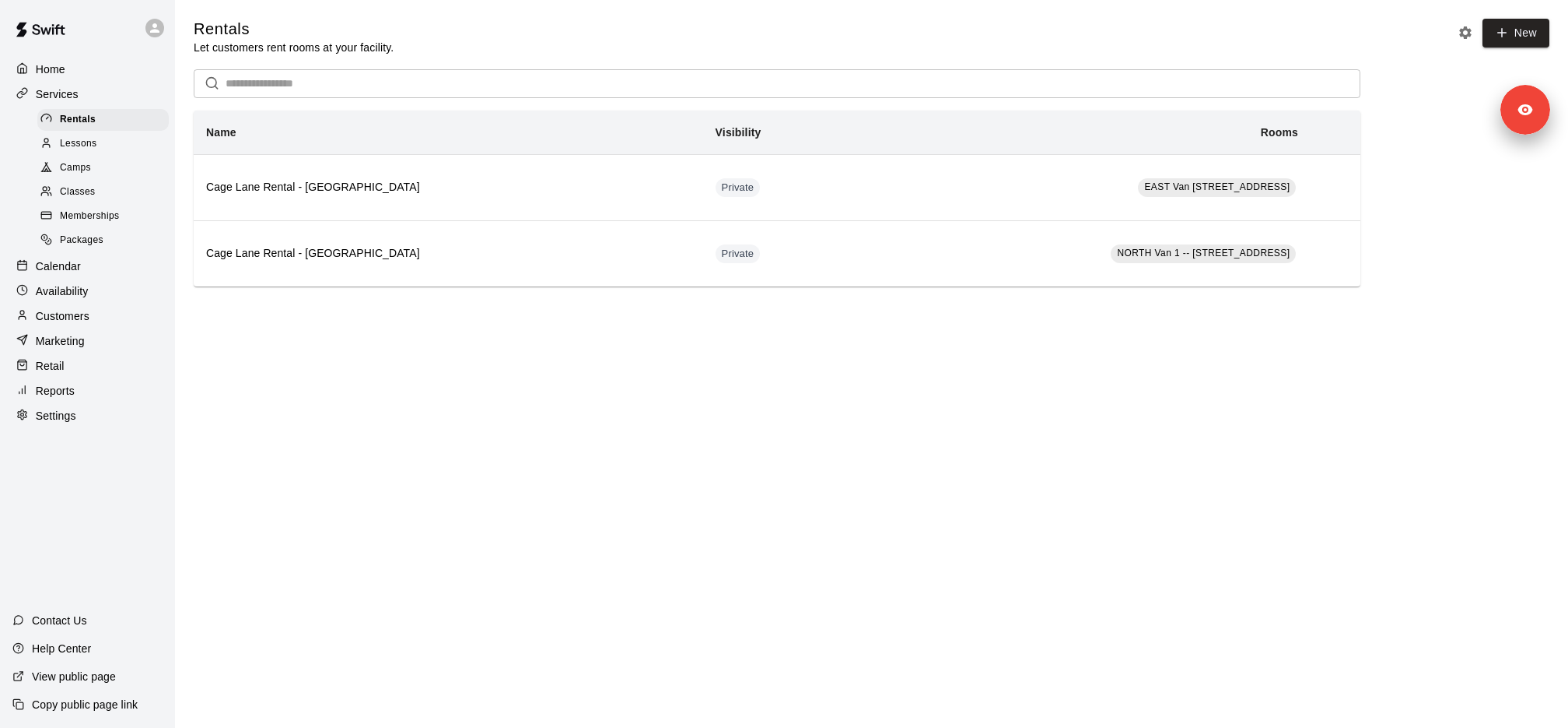
click at [106, 170] on div "Camps" at bounding box center [103, 168] width 131 height 22
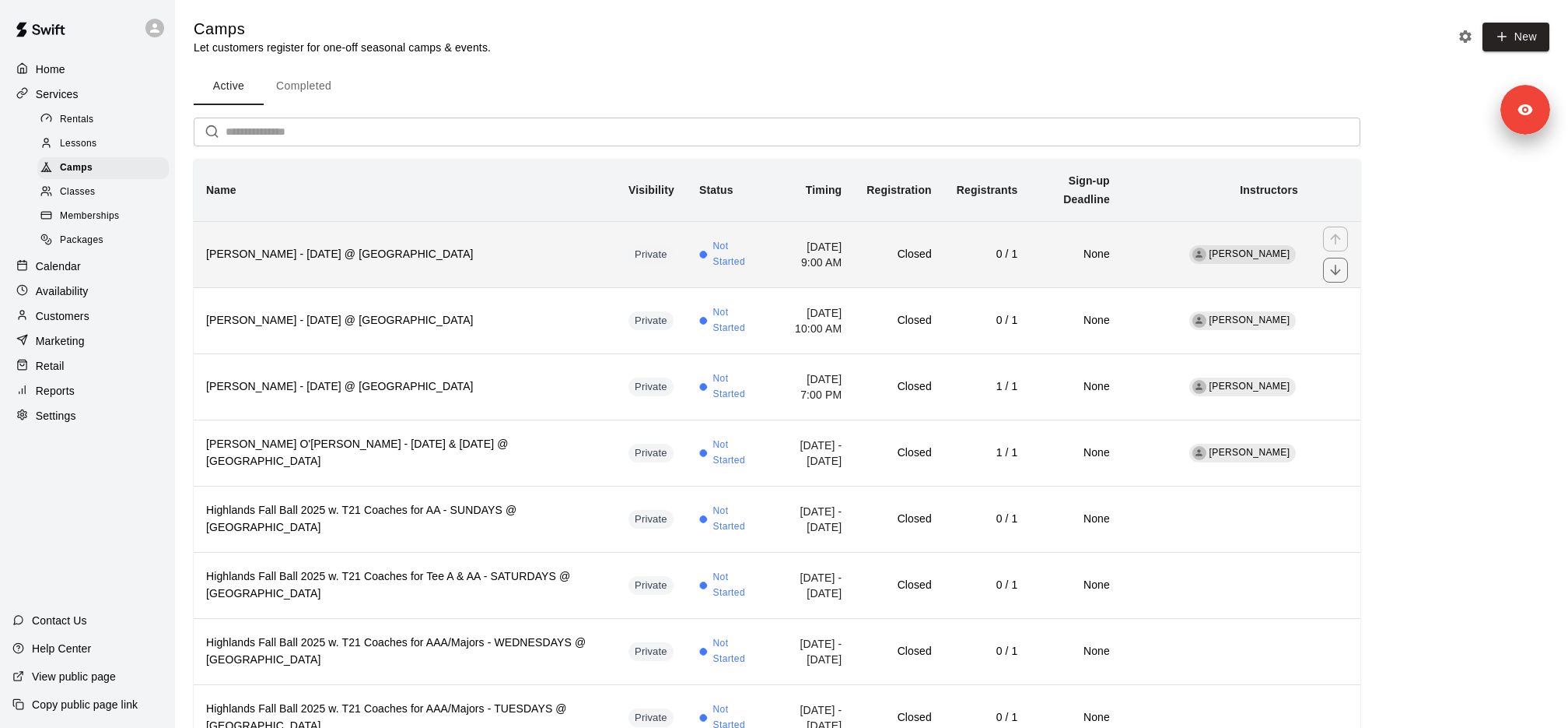
click at [406, 254] on h6 "Finnegan Kim - Saturday, August 16 @ EastVan" at bounding box center [405, 254] width 397 height 17
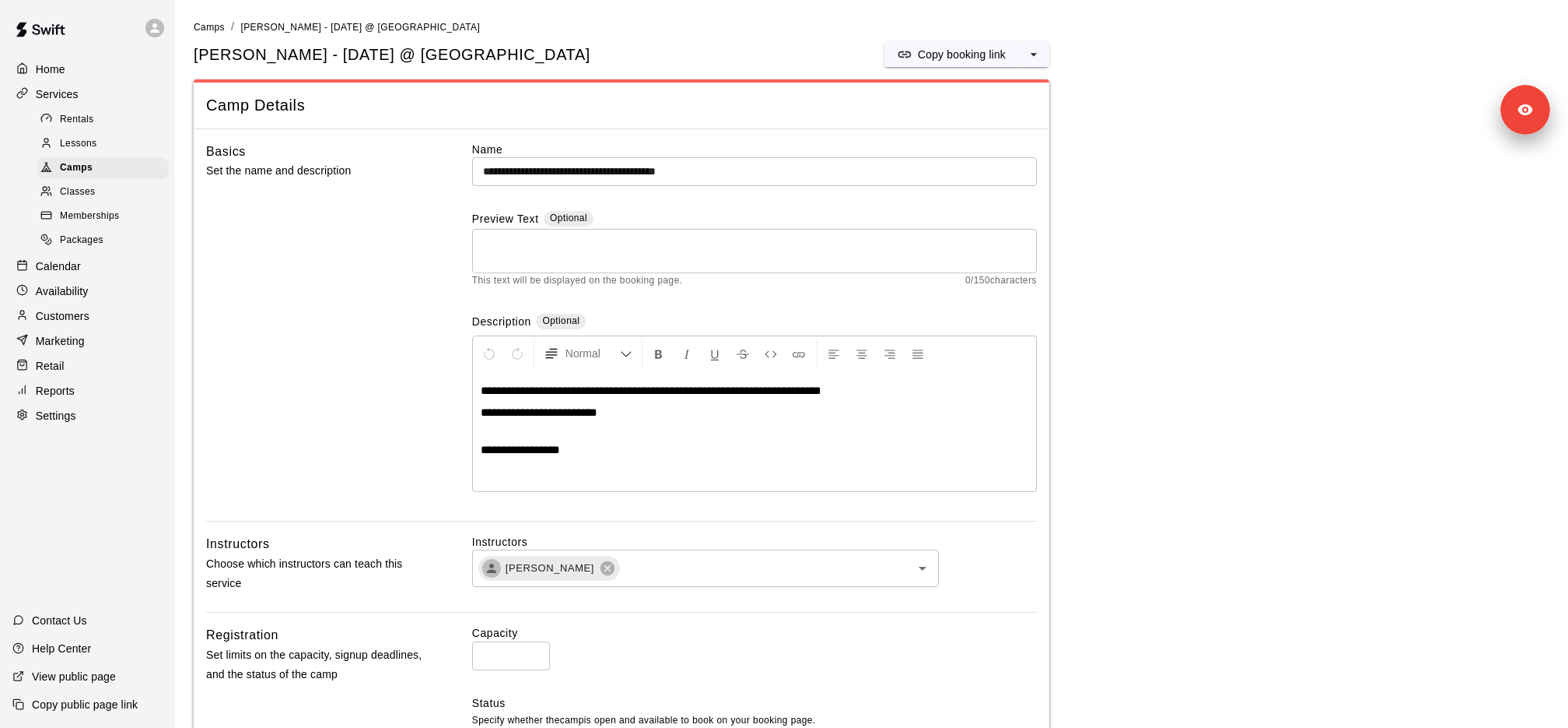
click at [79, 322] on p "Customers" at bounding box center [62, 316] width 53 height 16
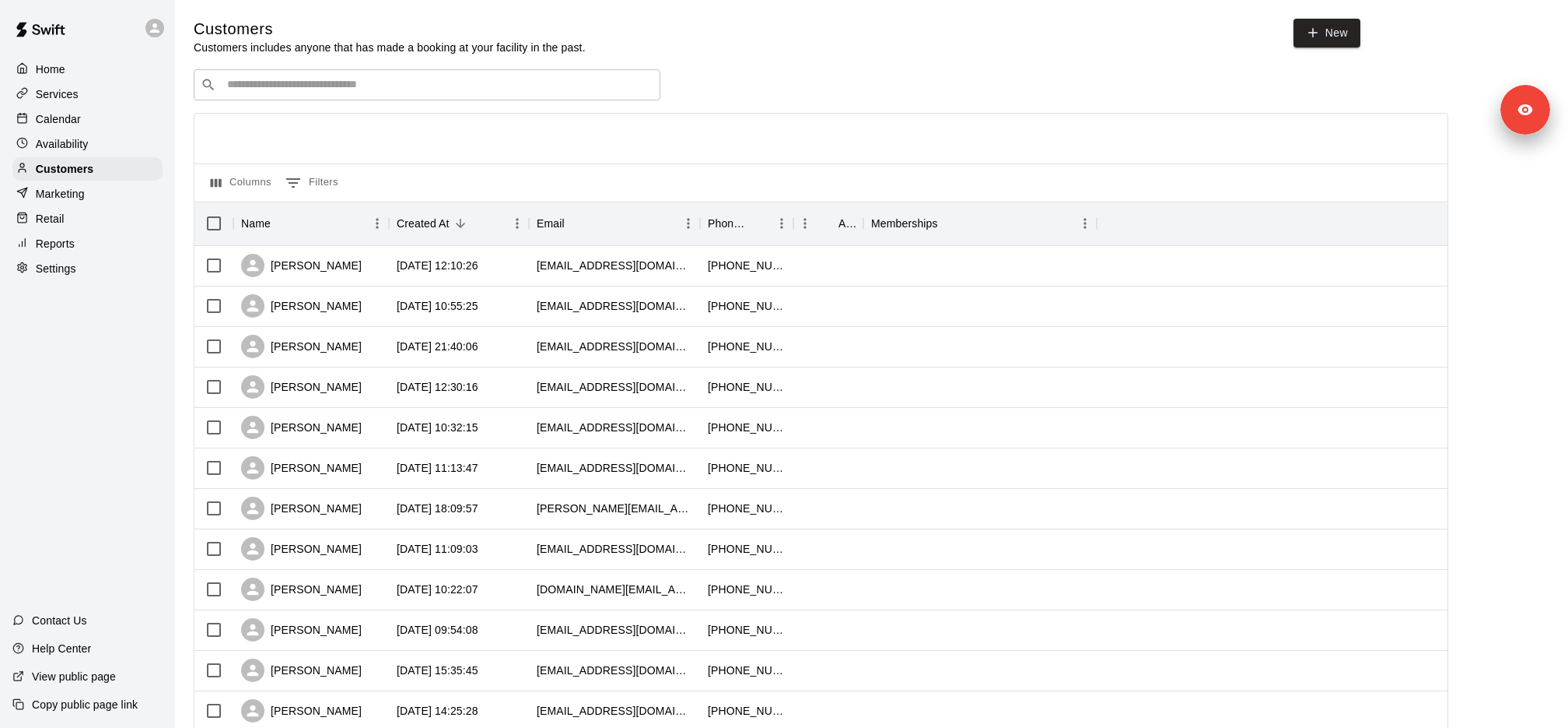
click at [106, 304] on div "Home Services Calendar Availability Customers Marketing Retail Reports Settings…" at bounding box center [87, 364] width 175 height 728
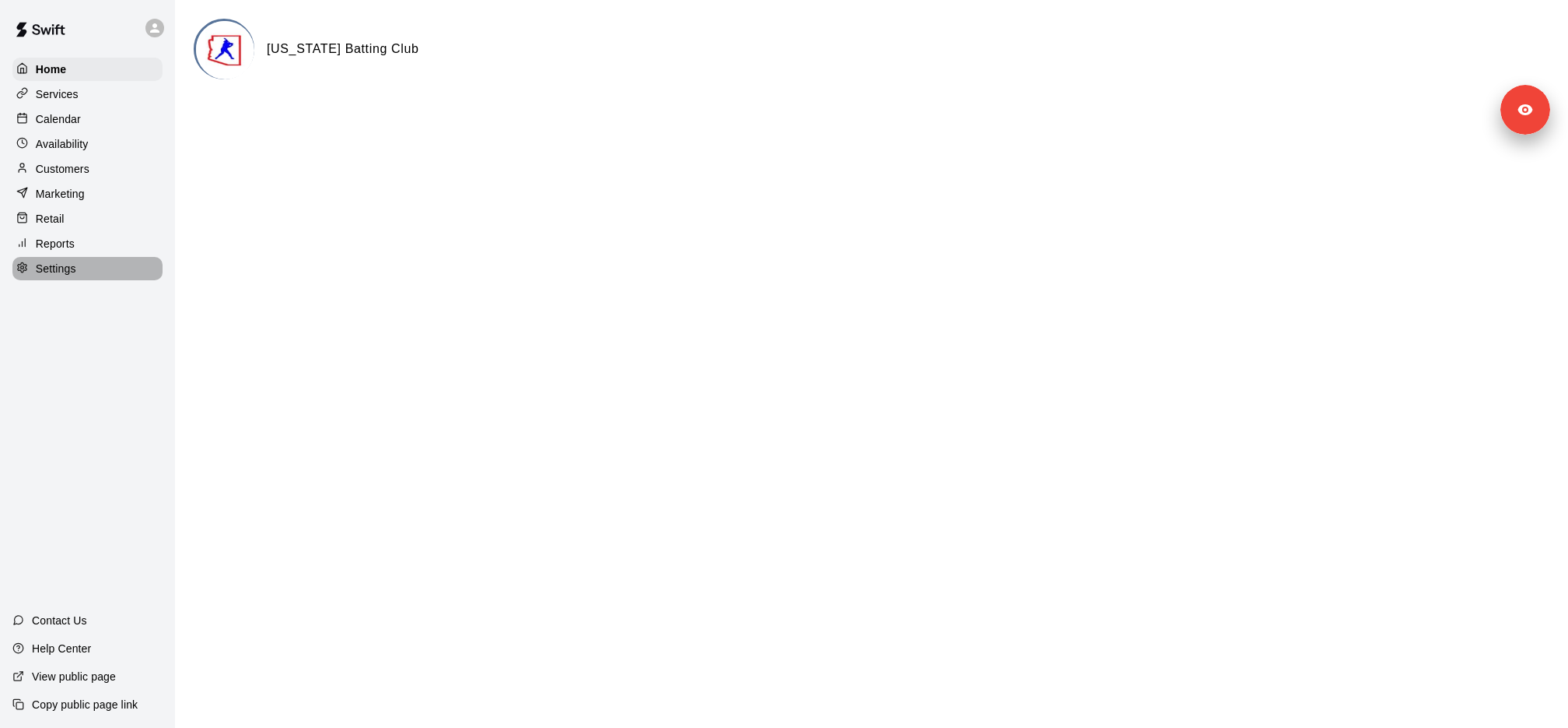
click at [150, 278] on div "Settings" at bounding box center [88, 268] width 150 height 23
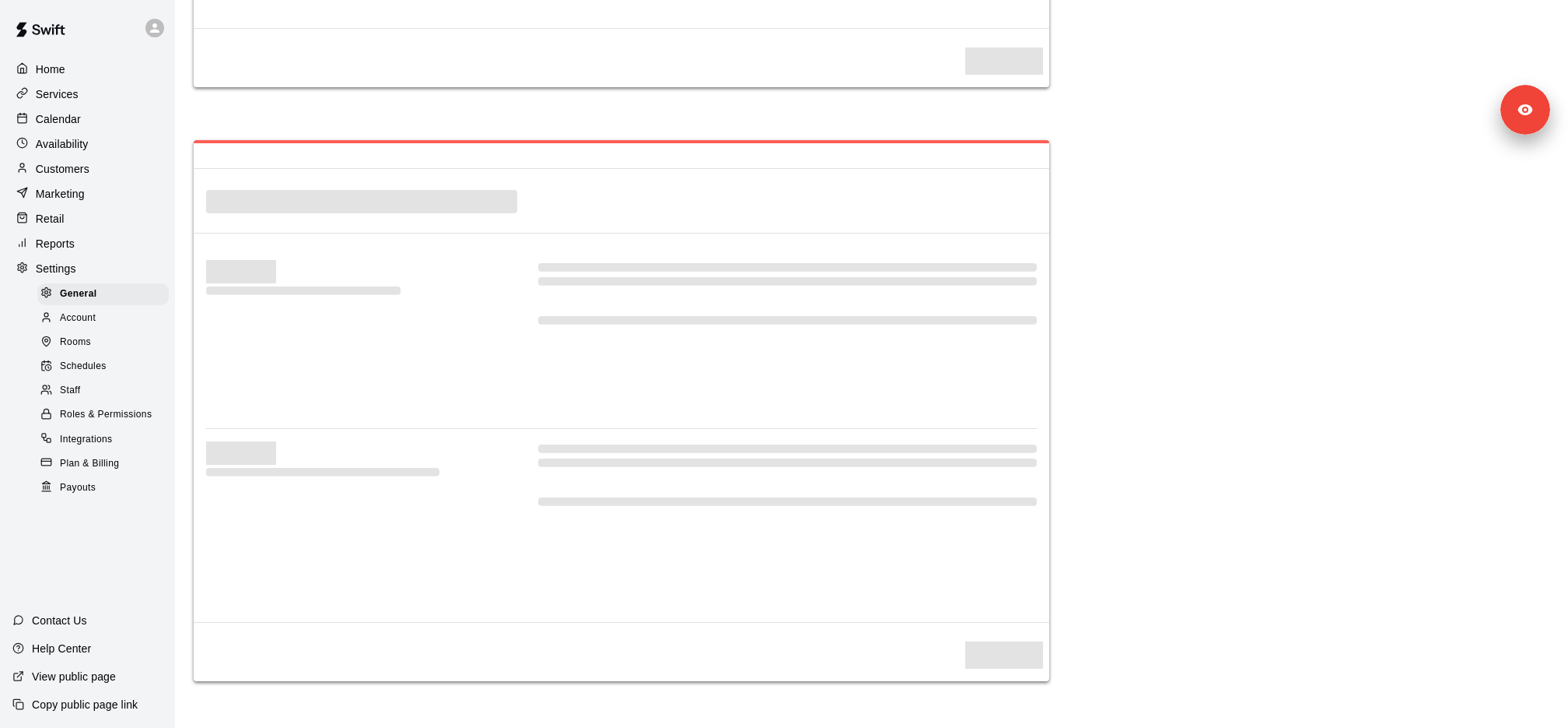
select select "**"
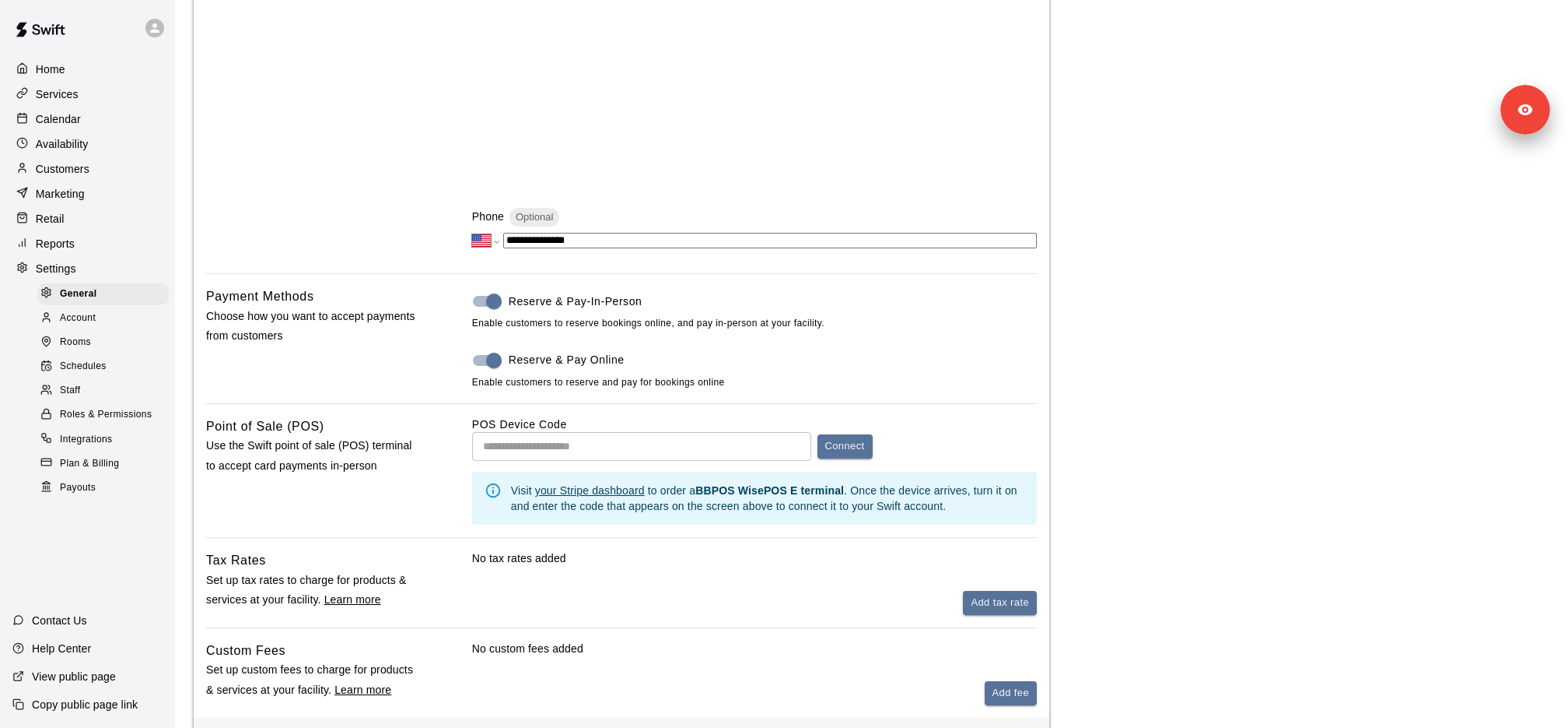
scroll to position [621, 0]
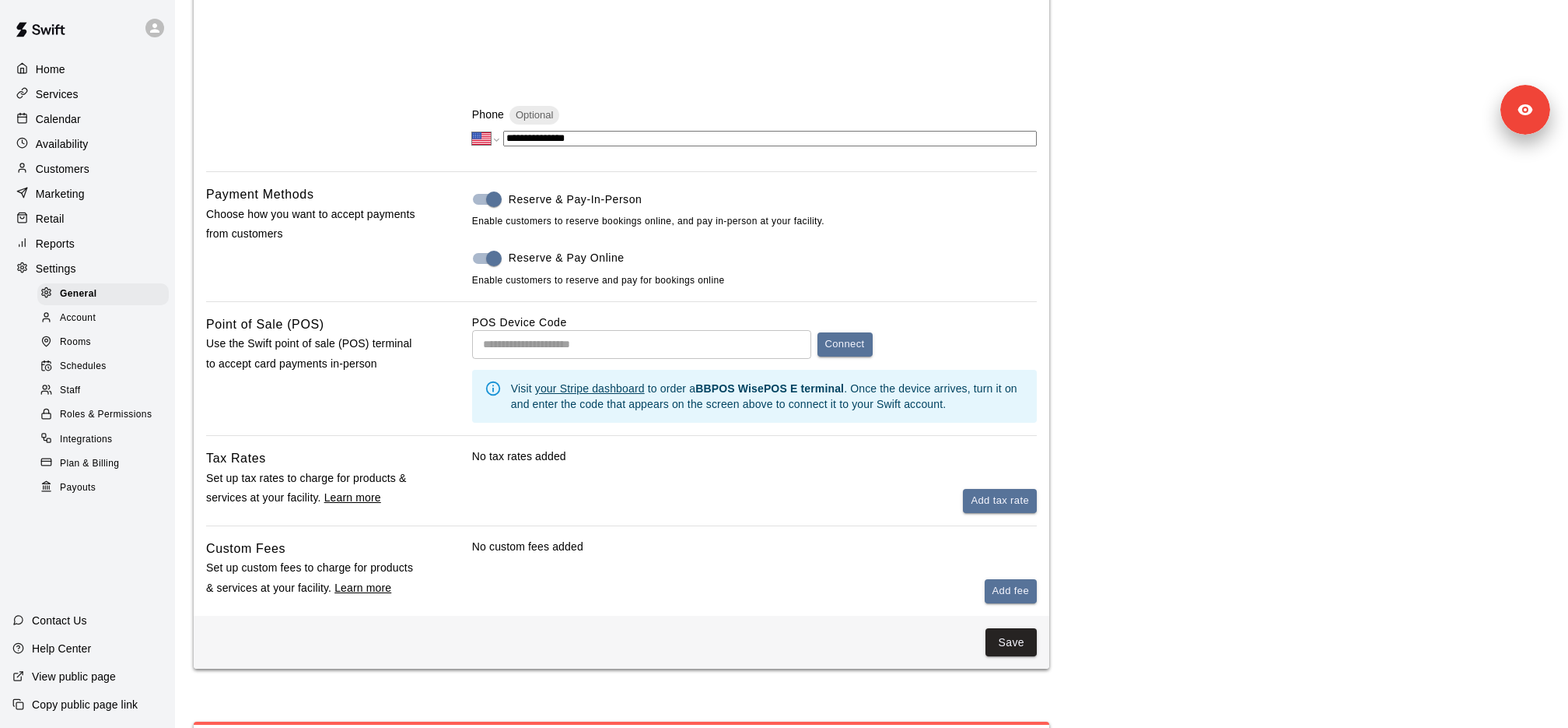
click at [95, 458] on span "Plan & Billing" at bounding box center [89, 464] width 59 height 16
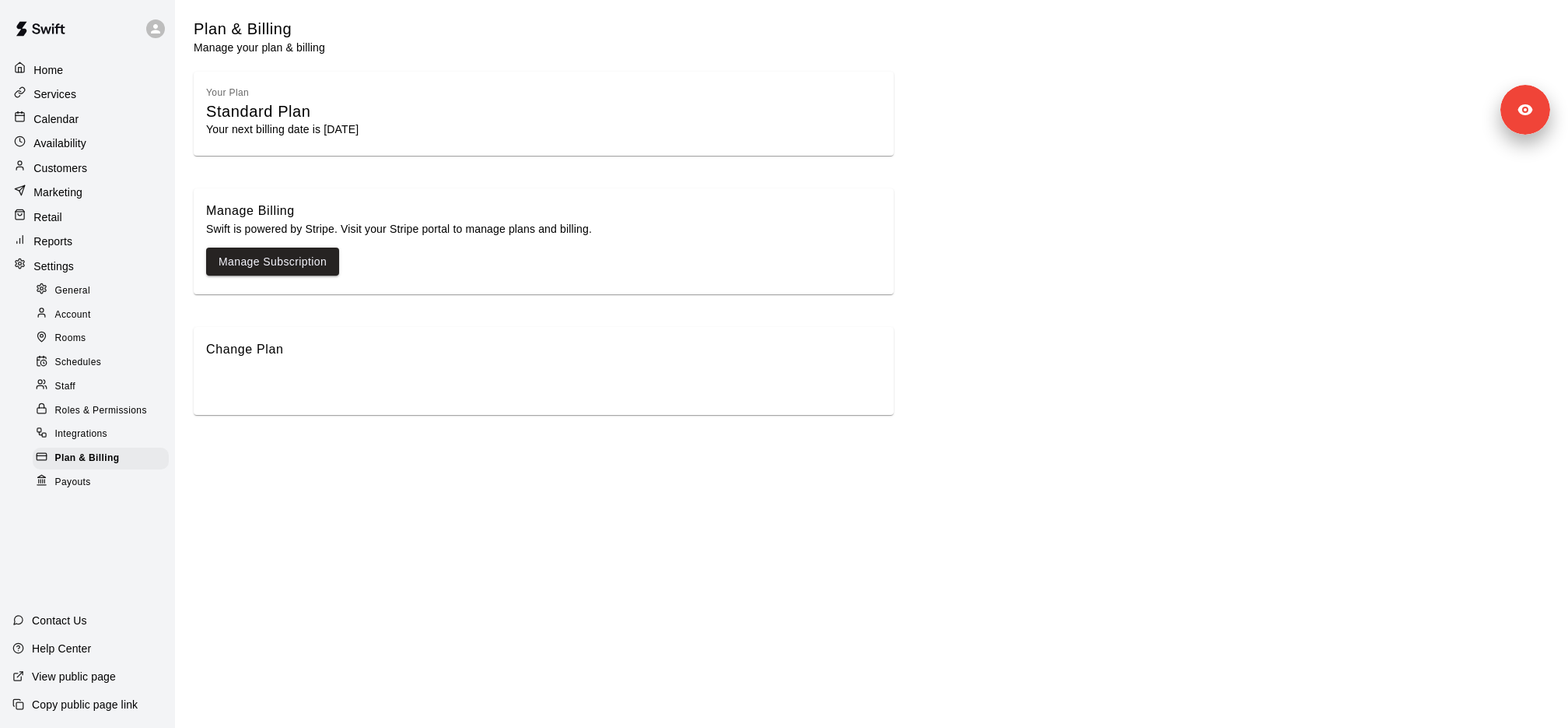
click at [135, 417] on span "Roles & Permissions" at bounding box center [101, 410] width 92 height 16
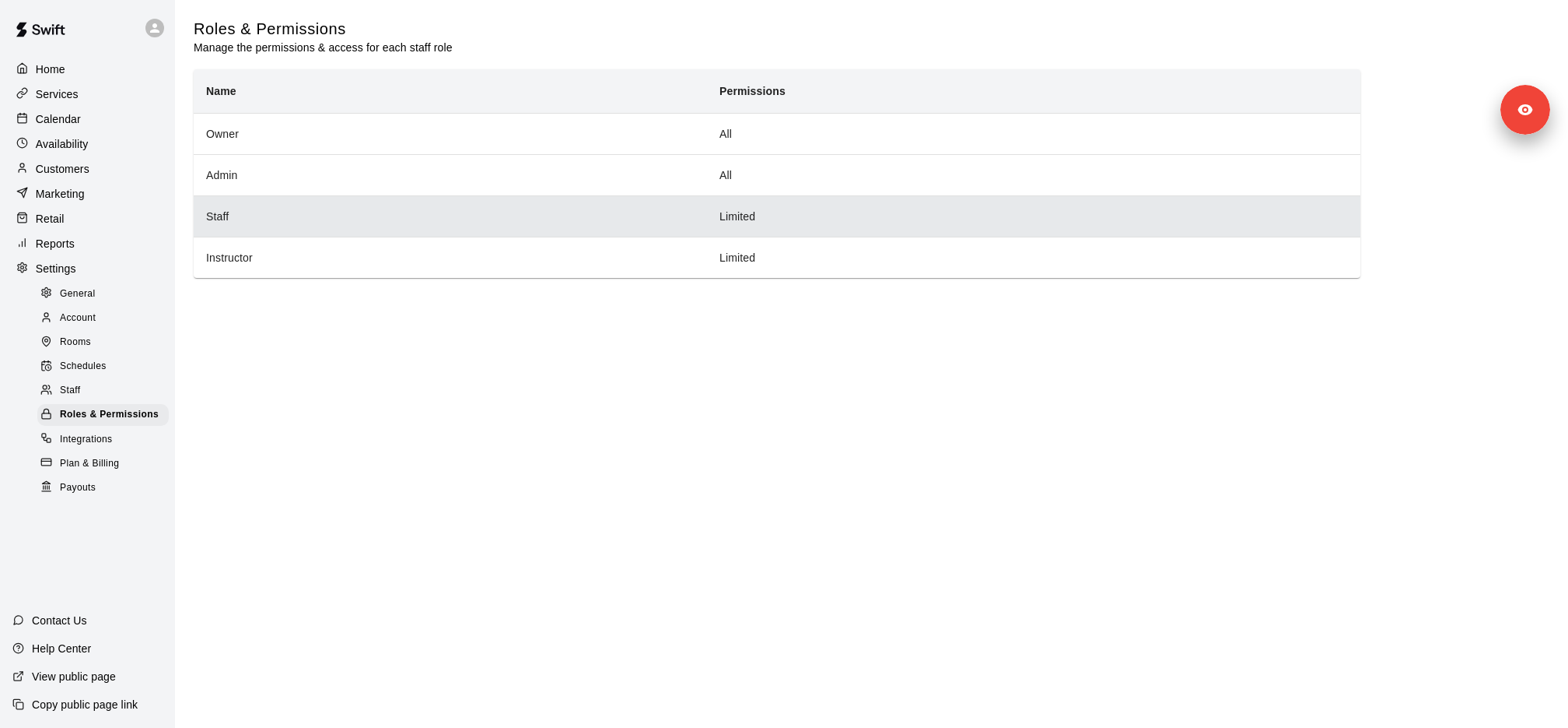
click at [442, 221] on th "Staff" at bounding box center [450, 216] width 513 height 41
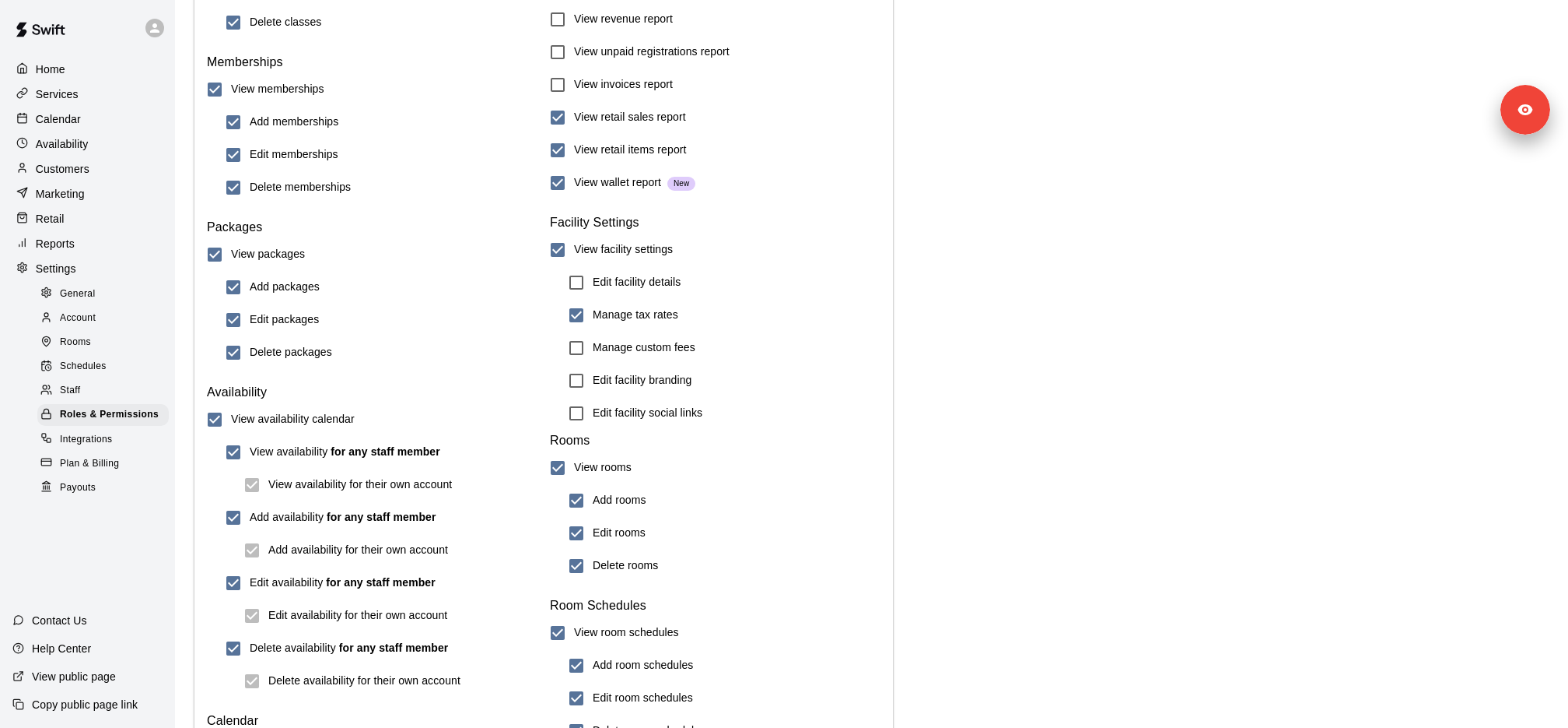
scroll to position [859, 0]
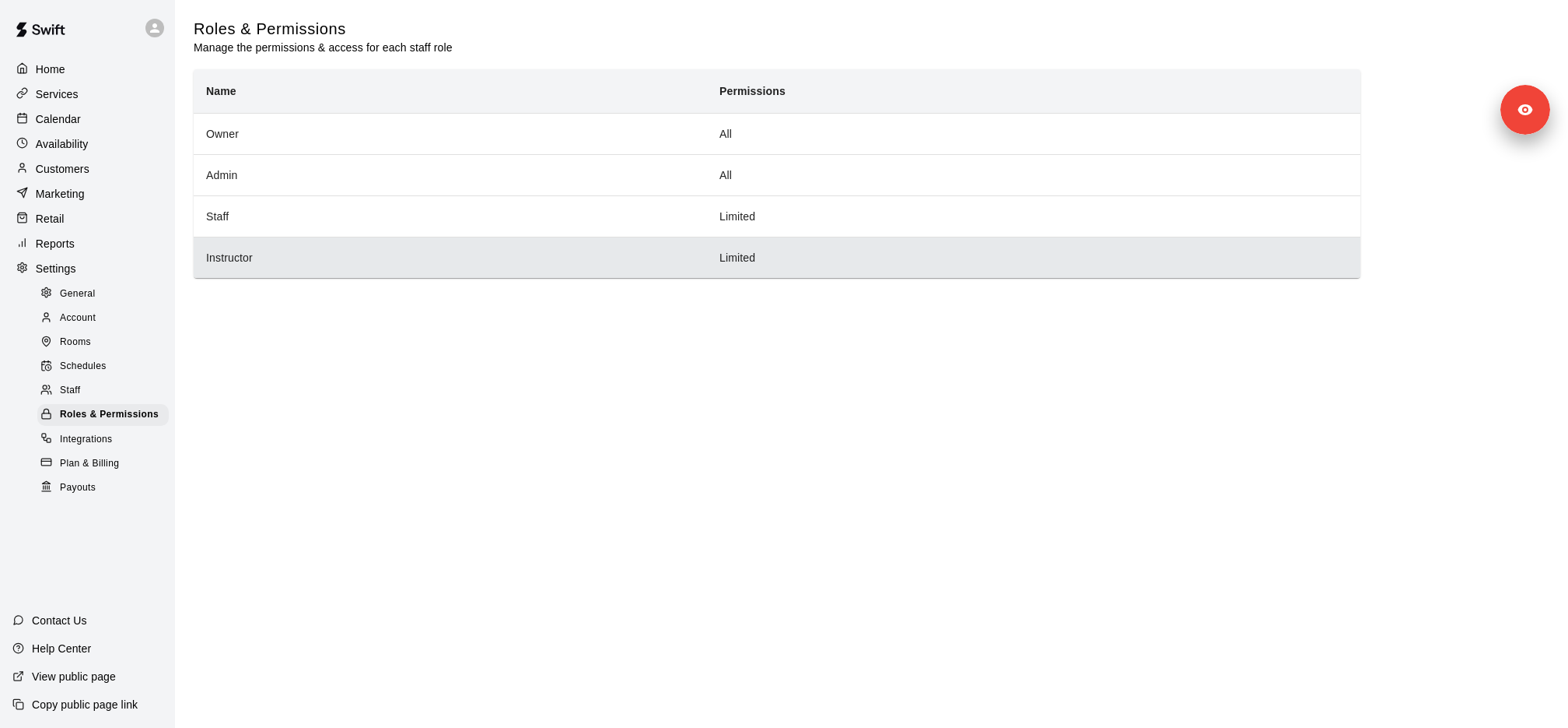
click at [428, 264] on th "Instructor" at bounding box center [450, 257] width 513 height 41
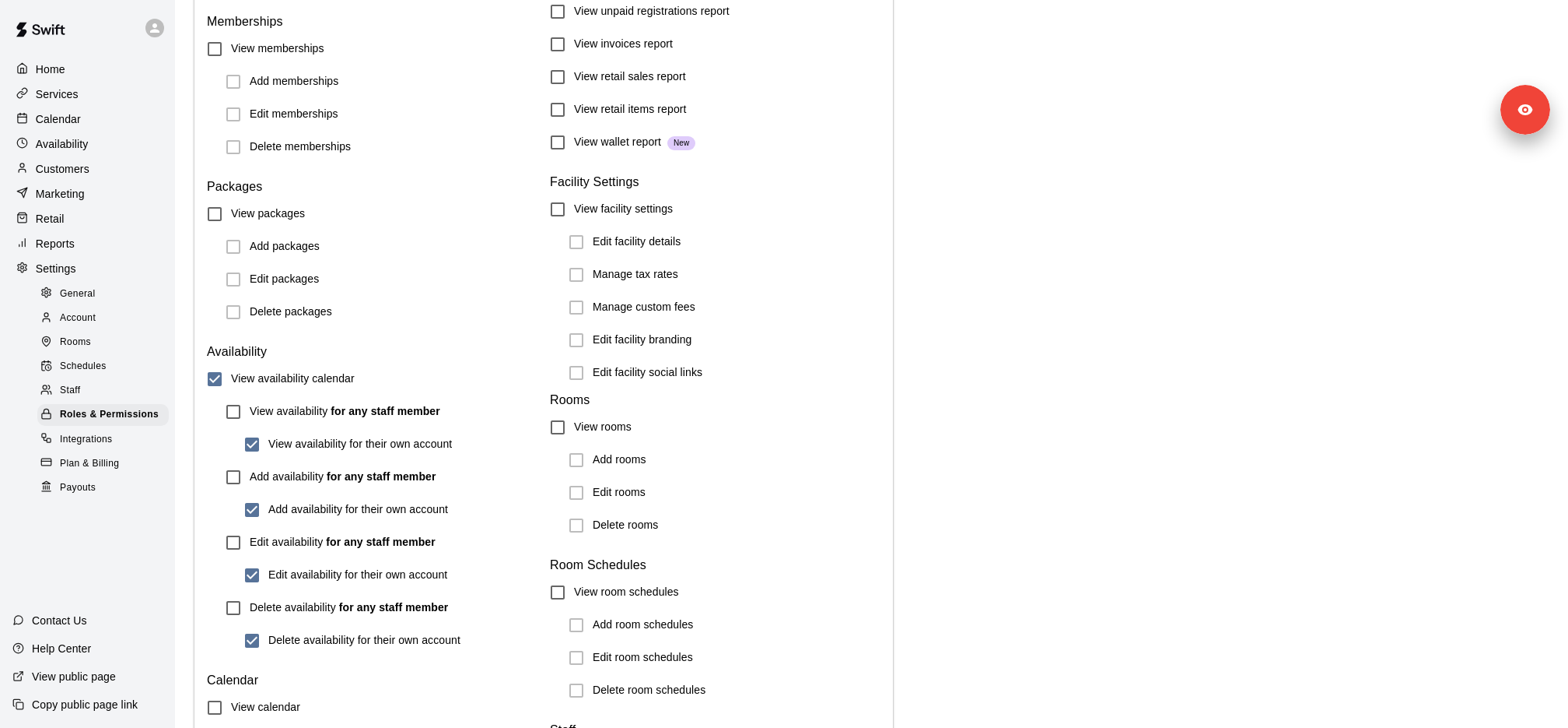
scroll to position [972, 0]
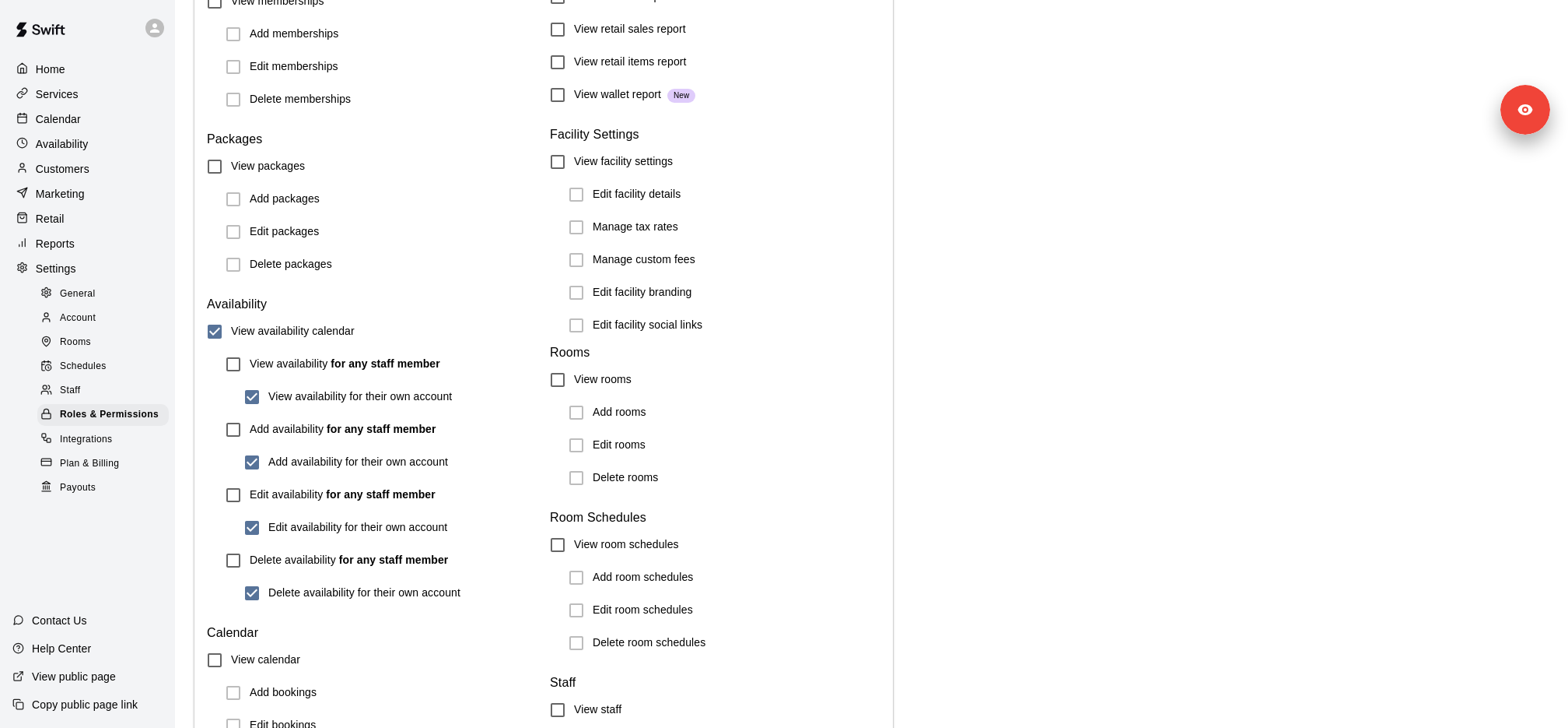
click at [124, 393] on div "Staff" at bounding box center [103, 391] width 131 height 22
